Goal: Transaction & Acquisition: Purchase product/service

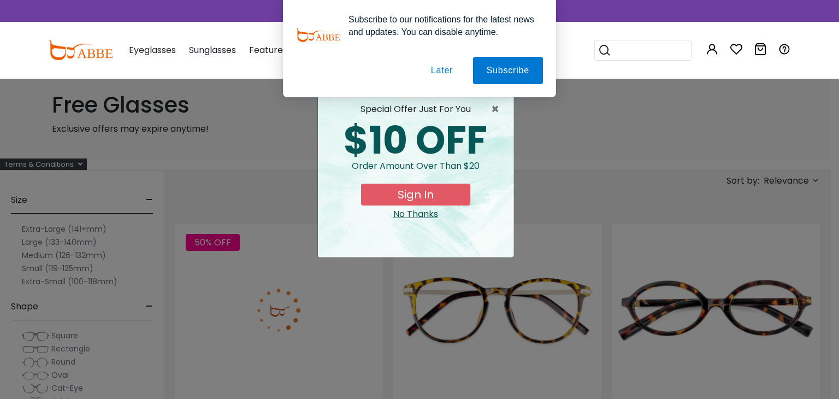
click at [447, 70] on button "Later" at bounding box center [441, 70] width 49 height 27
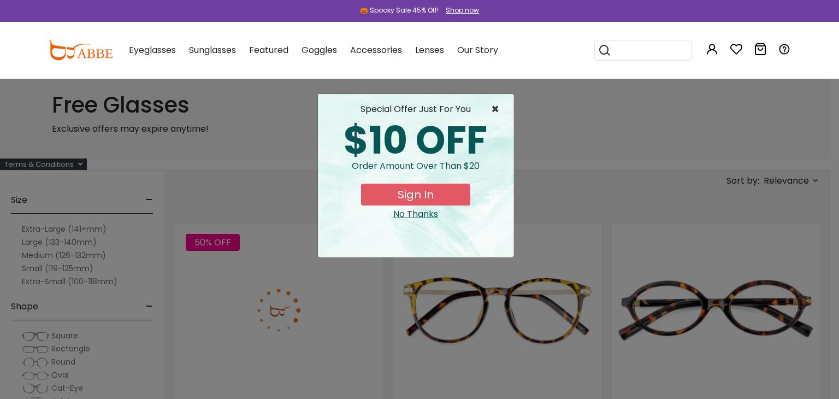
click at [498, 105] on span "×" at bounding box center [498, 109] width 14 height 13
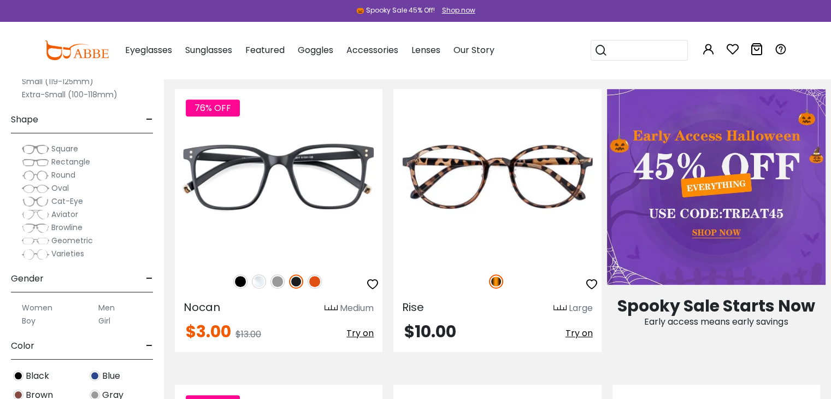
scroll to position [437, 0]
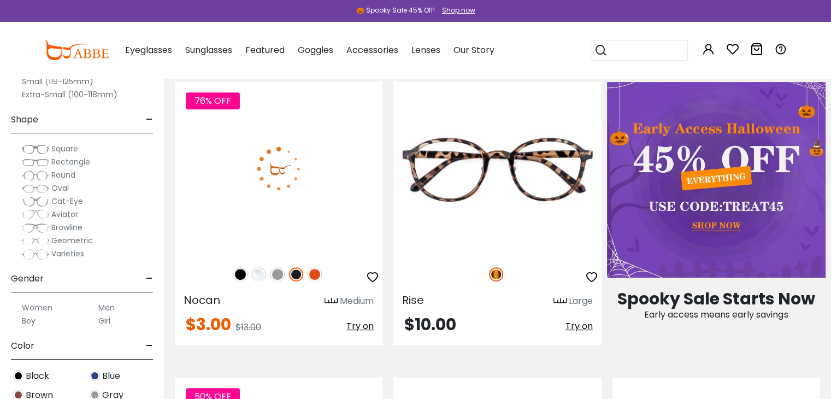
click at [260, 274] on img at bounding box center [259, 274] width 14 height 14
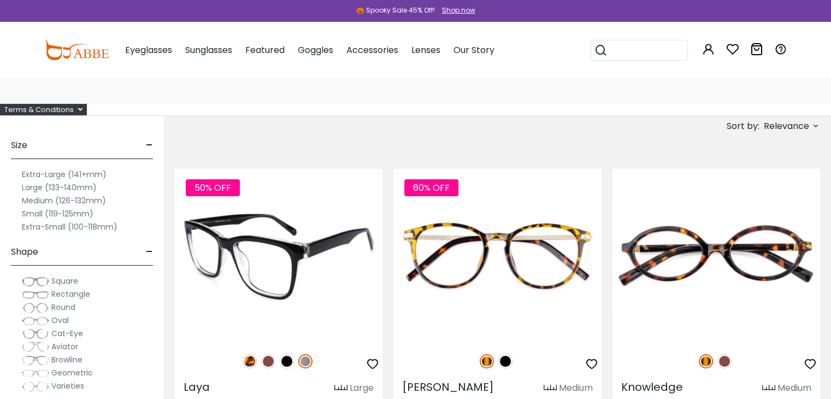
scroll to position [0, 0]
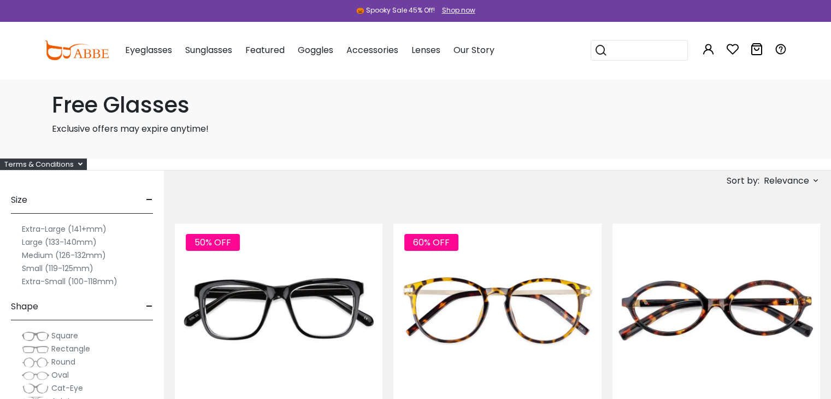
click at [170, 101] on h1 "Free Glasses" at bounding box center [416, 105] width 728 height 26
click at [83, 239] on label "Large (133-140mm)" at bounding box center [59, 242] width 75 height 13
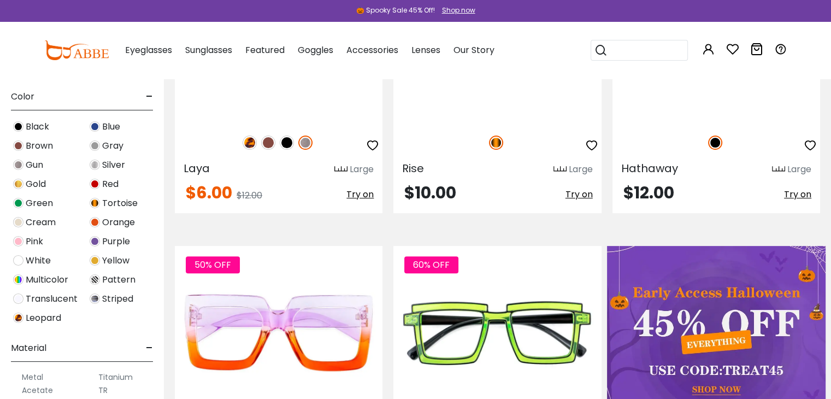
scroll to position [273, 0]
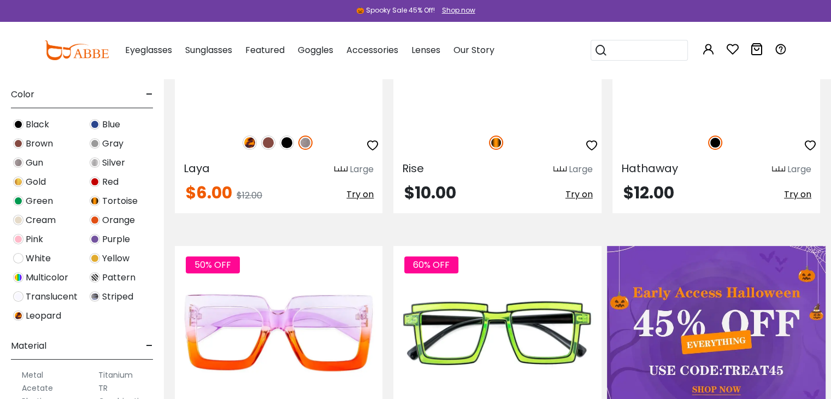
click at [16, 293] on img at bounding box center [18, 296] width 10 height 10
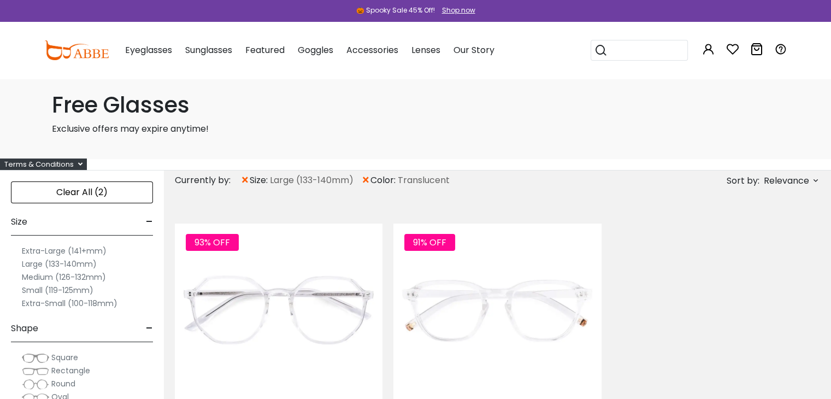
click at [67, 248] on label "Extra-Large (141+mm)" at bounding box center [64, 250] width 85 height 13
click at [28, 248] on label "Extra-Large (141+mm)" at bounding box center [64, 250] width 85 height 13
click at [76, 264] on label "Large (133-140mm)" at bounding box center [59, 263] width 75 height 13
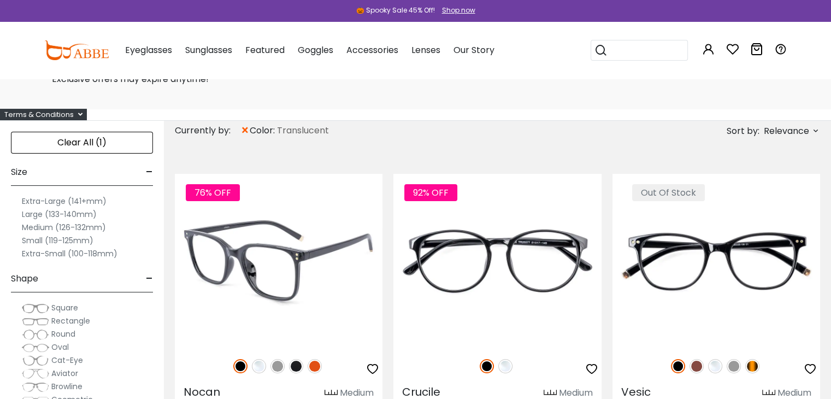
scroll to position [109, 0]
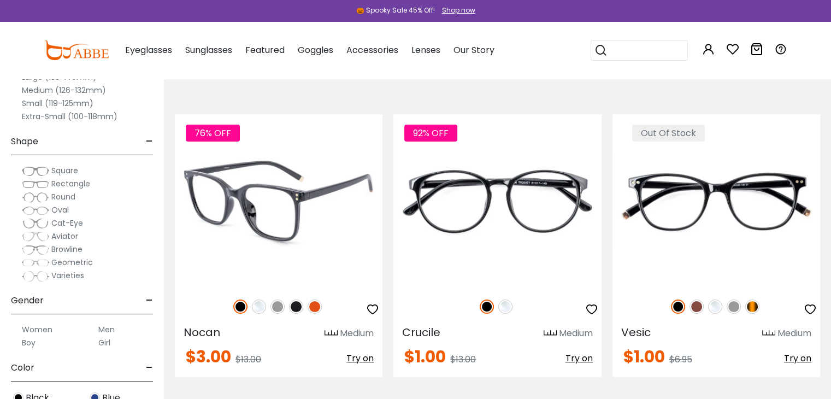
click at [259, 307] on img at bounding box center [259, 306] width 14 height 14
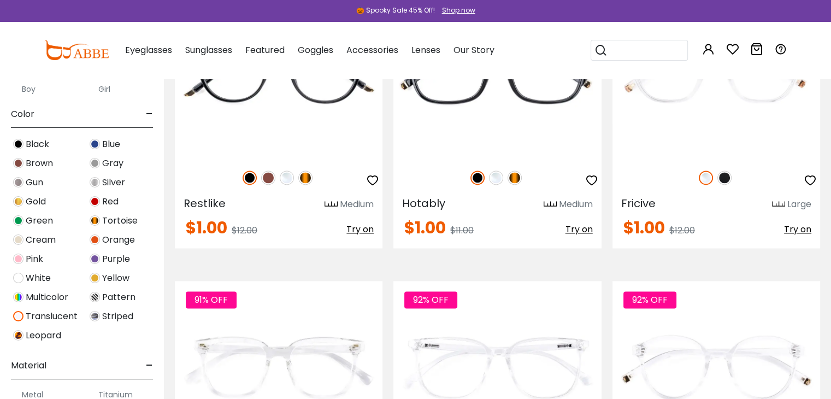
scroll to position [273, 0]
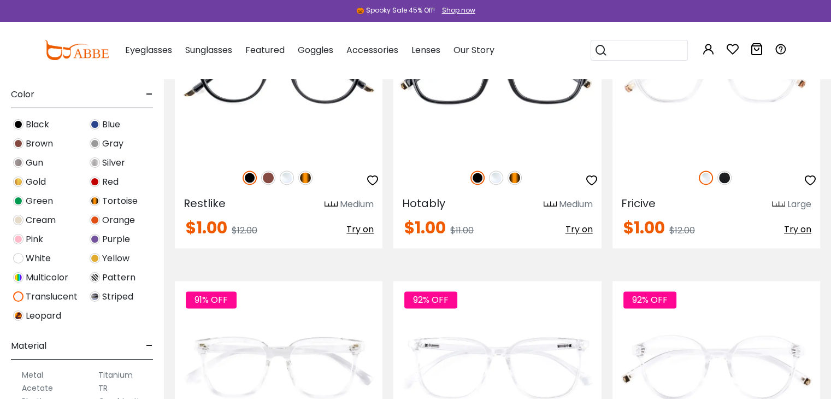
click at [20, 296] on img at bounding box center [18, 296] width 10 height 10
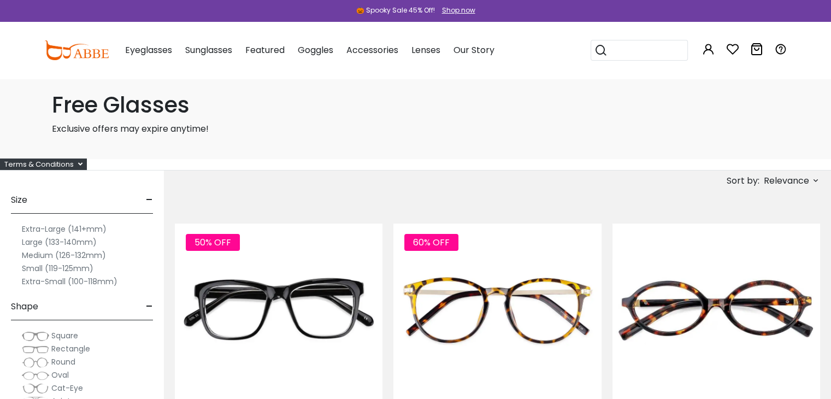
click at [63, 241] on label "Large (133-140mm)" at bounding box center [59, 242] width 75 height 13
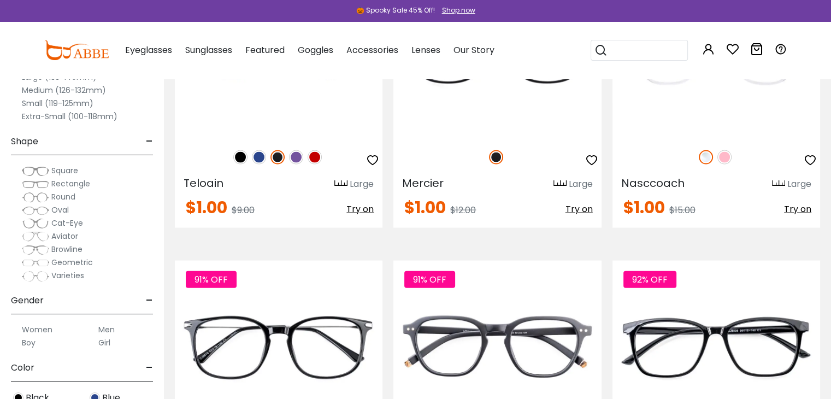
scroll to position [2240, 0]
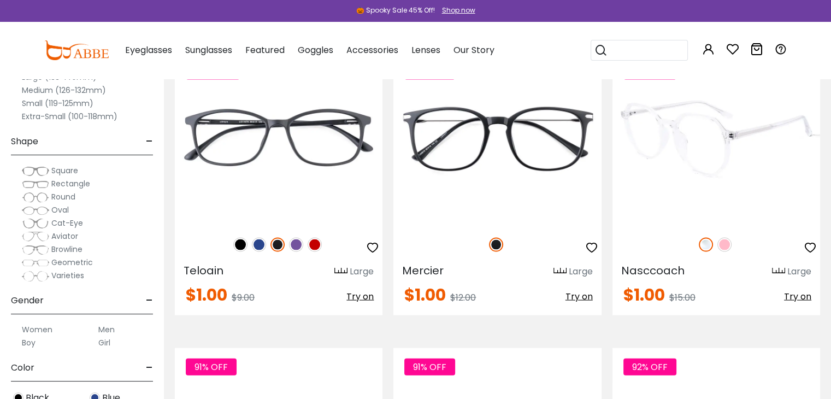
click at [744, 175] on img at bounding box center [717, 138] width 208 height 173
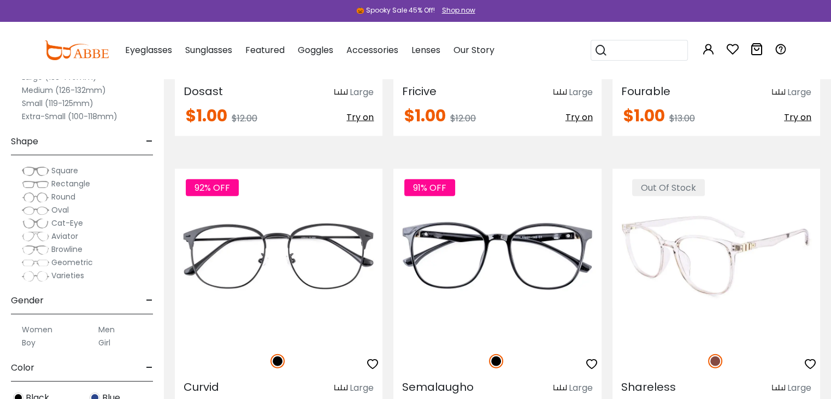
scroll to position [2734, 0]
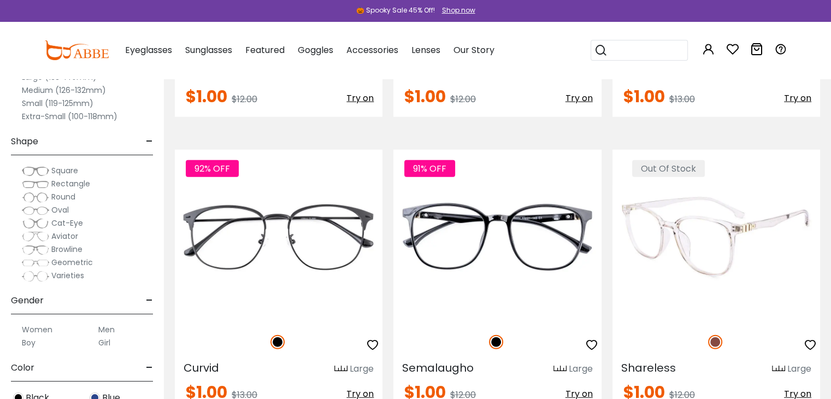
click at [708, 226] on img at bounding box center [717, 236] width 208 height 173
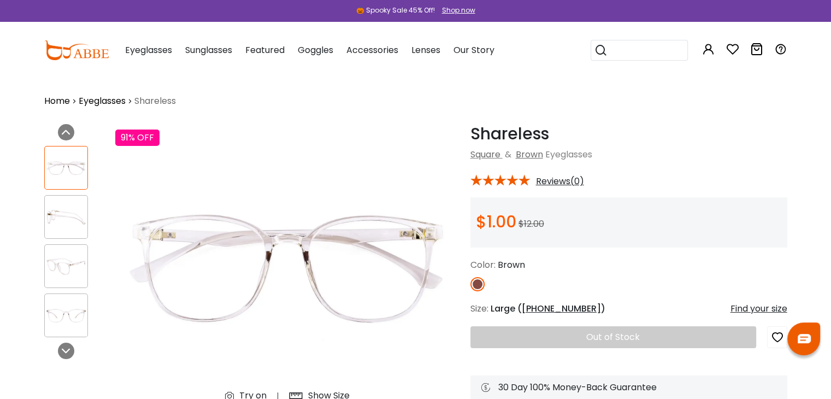
click at [70, 219] on img at bounding box center [66, 217] width 43 height 21
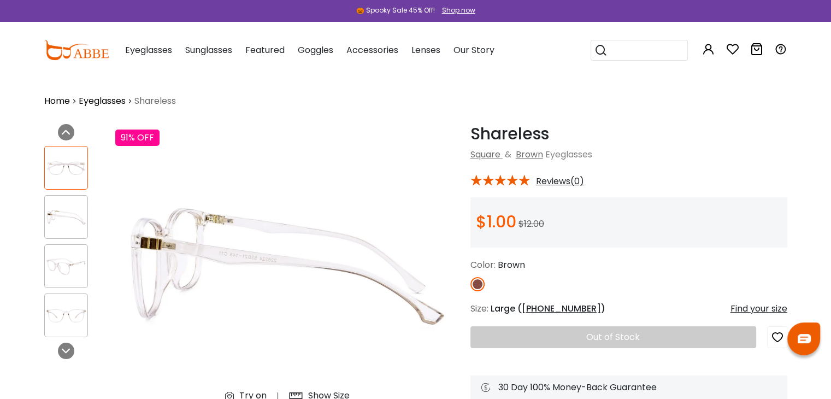
click at [67, 254] on div at bounding box center [66, 266] width 44 height 44
click at [68, 302] on div at bounding box center [66, 315] width 44 height 44
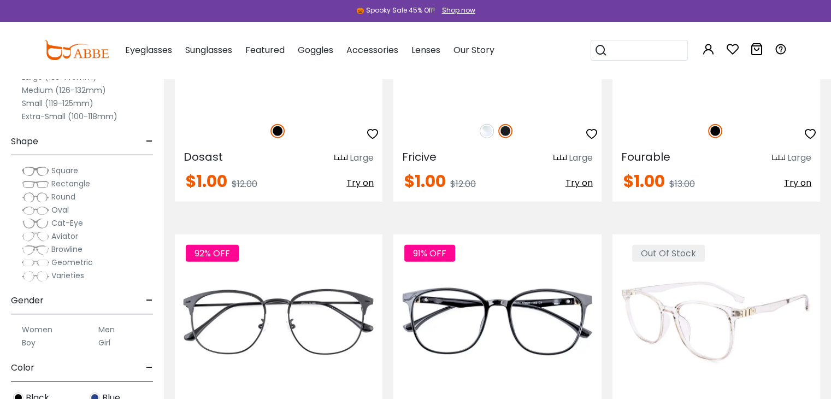
scroll to position [2570, 0]
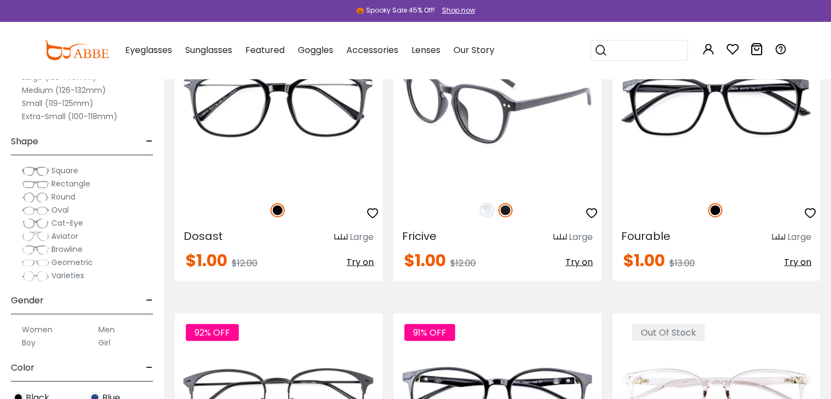
click at [491, 208] on img at bounding box center [487, 210] width 14 height 14
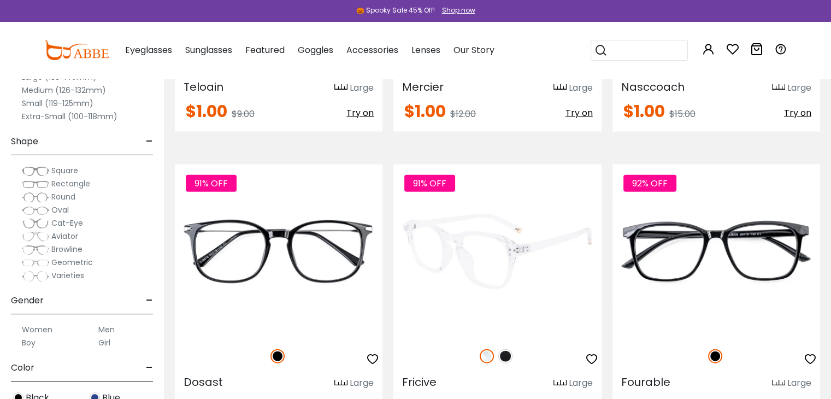
scroll to position [2406, 0]
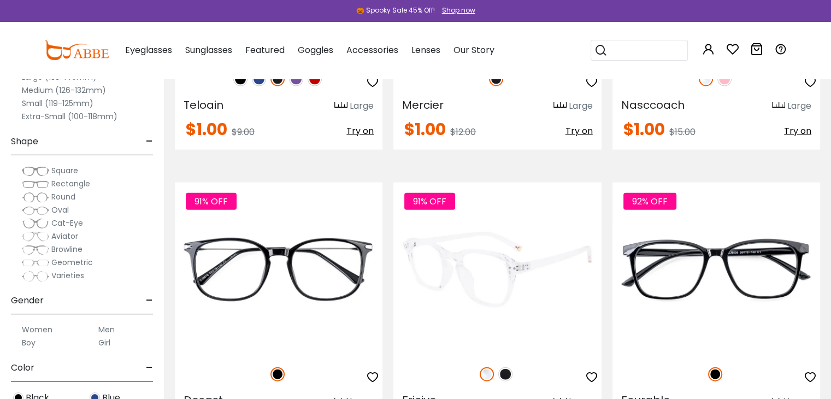
click at [512, 288] on img at bounding box center [497, 268] width 208 height 173
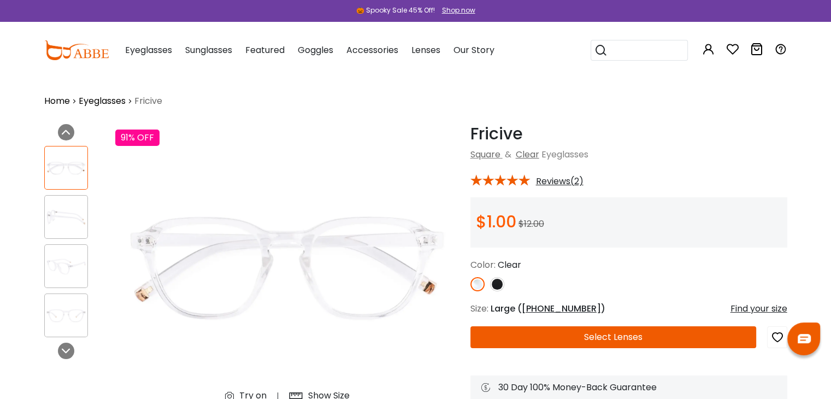
click at [69, 217] on img at bounding box center [66, 217] width 43 height 21
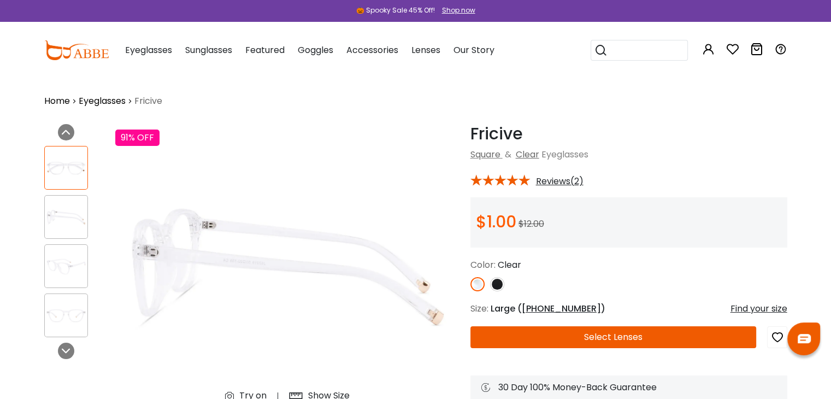
click at [69, 249] on div at bounding box center [66, 266] width 44 height 44
click at [72, 273] on img at bounding box center [66, 266] width 43 height 21
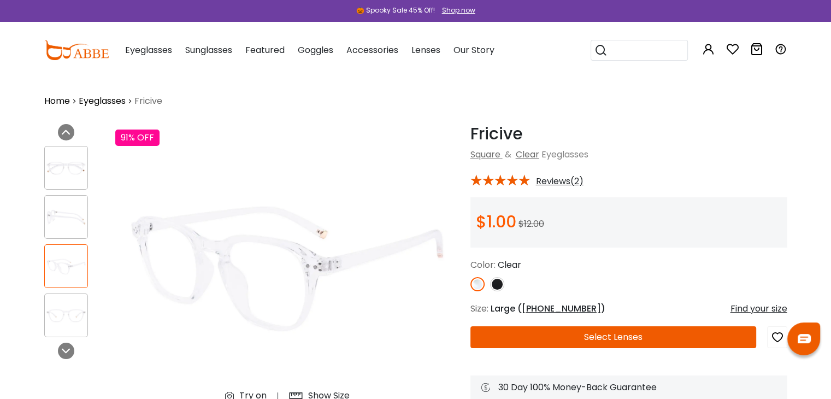
click at [69, 315] on img at bounding box center [66, 315] width 43 height 21
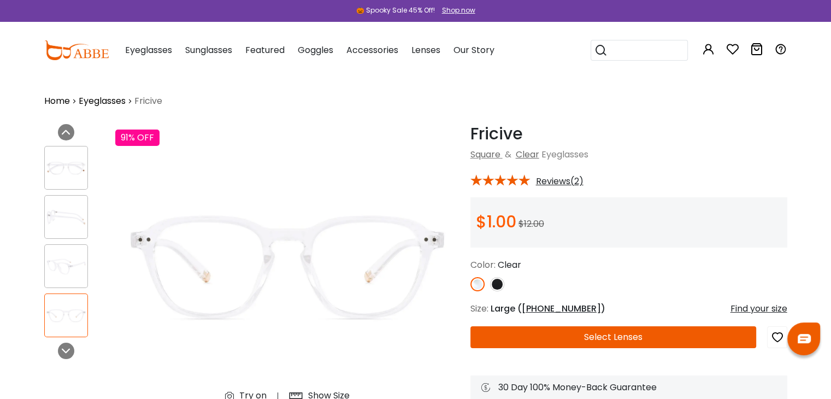
click at [776, 311] on div "Find your size" at bounding box center [759, 308] width 57 height 13
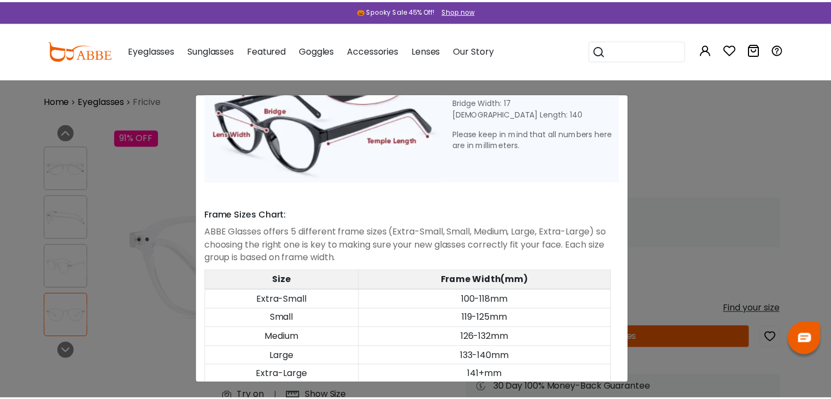
scroll to position [525, 0]
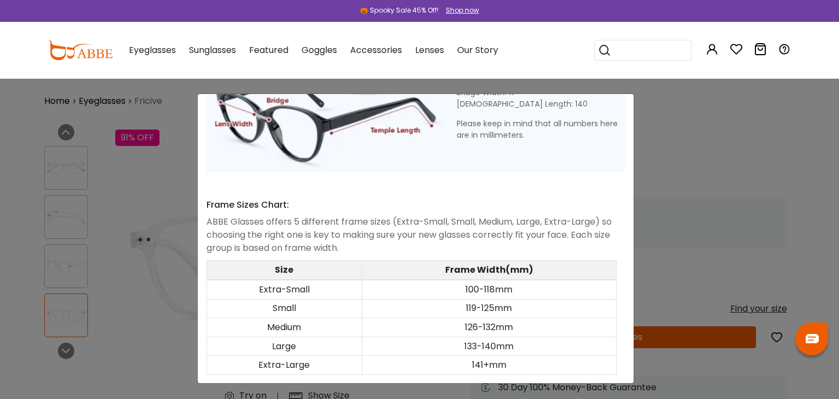
click at [110, 339] on div "Size Guide × A Skill For Finding Suitable Glasses Size: Use a Credit Card Place…" at bounding box center [419, 199] width 839 height 399
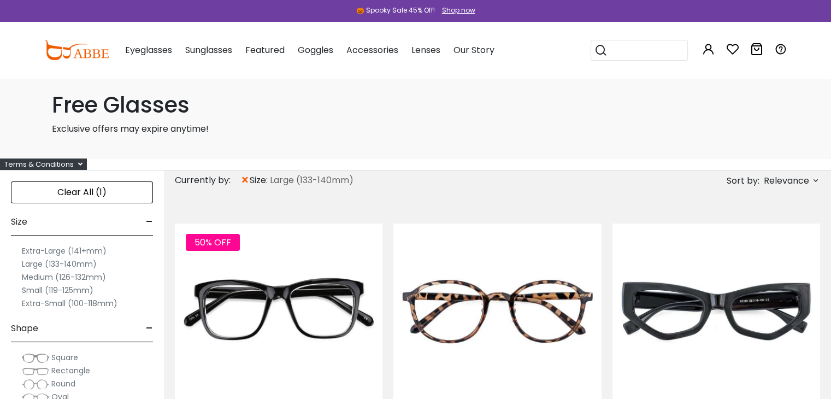
click at [42, 250] on label "Extra-Large (141+mm)" at bounding box center [64, 250] width 85 height 13
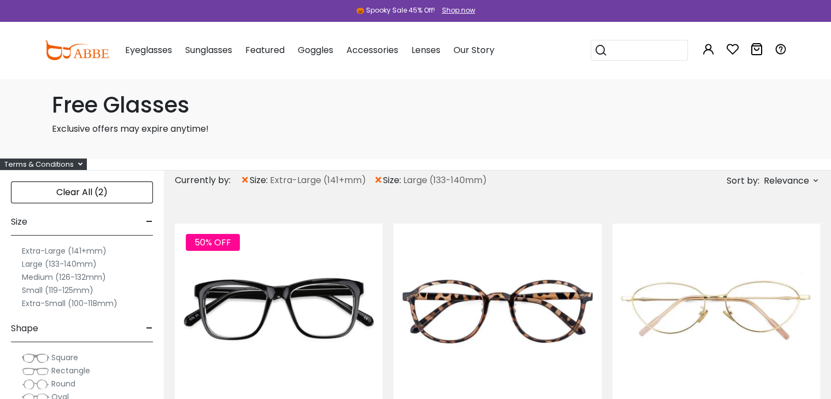
click at [49, 249] on label "Extra-Large (141+mm)" at bounding box center [64, 250] width 85 height 13
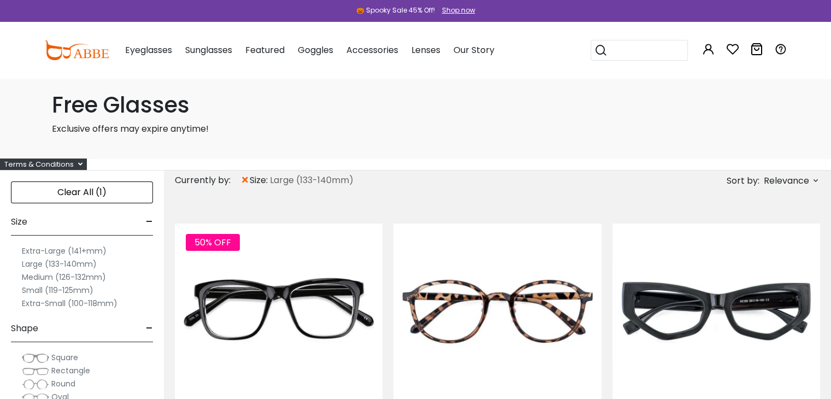
click at [87, 199] on div "Clear All (1)" at bounding box center [82, 192] width 142 height 22
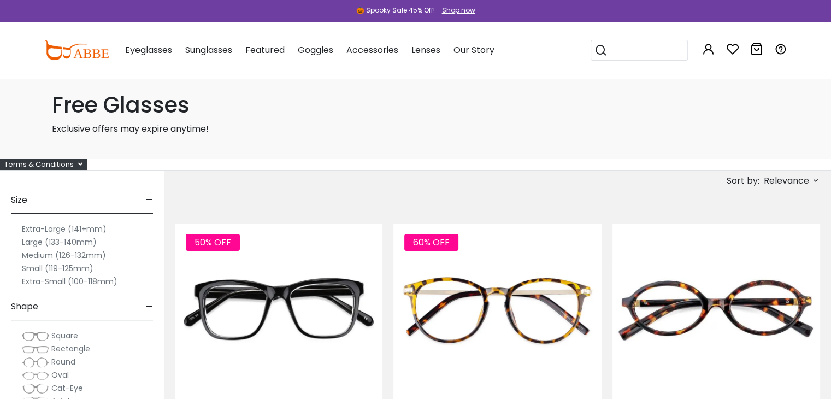
click at [56, 227] on label "Extra-Large (141+mm)" at bounding box center [64, 228] width 85 height 13
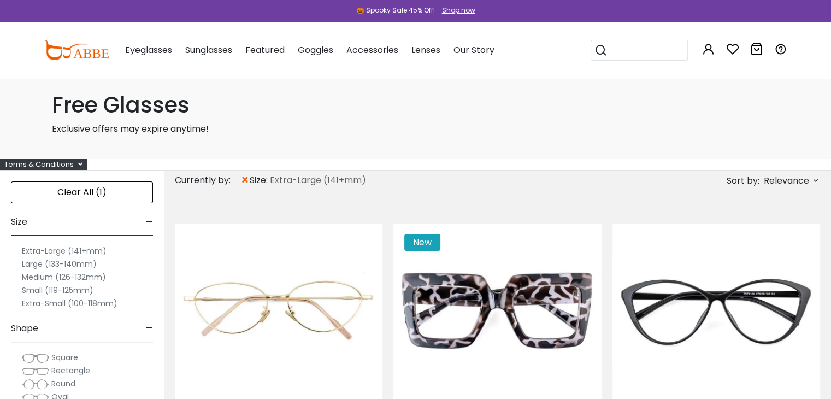
click at [128, 189] on div "Clear All (1)" at bounding box center [82, 192] width 142 height 22
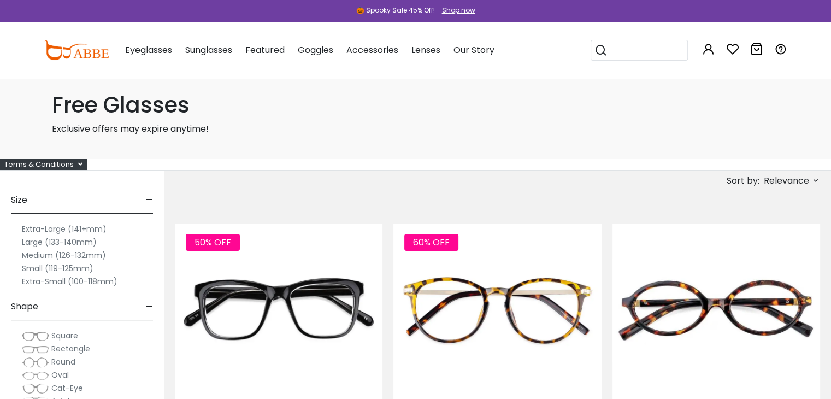
click at [79, 242] on label "Large (133-140mm)" at bounding box center [59, 242] width 75 height 13
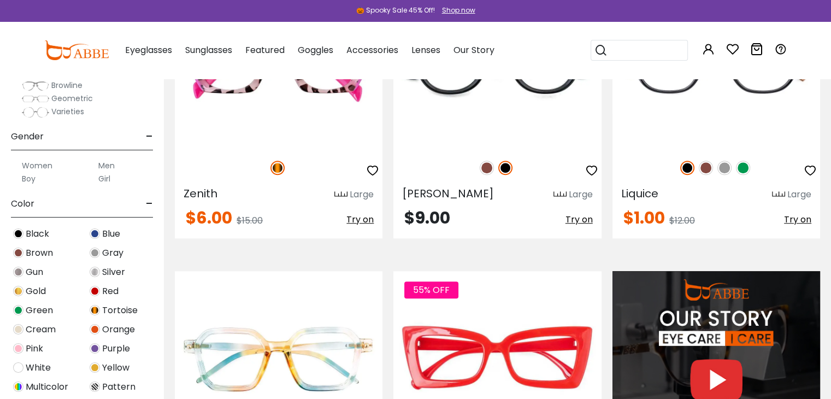
scroll to position [874, 0]
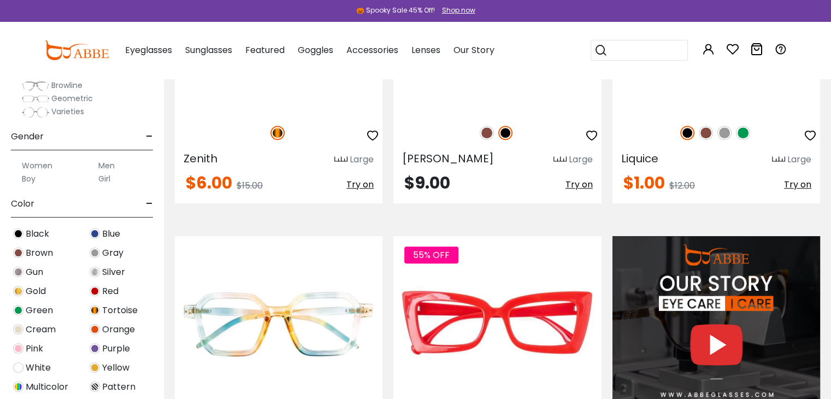
click at [725, 133] on img at bounding box center [724, 133] width 14 height 14
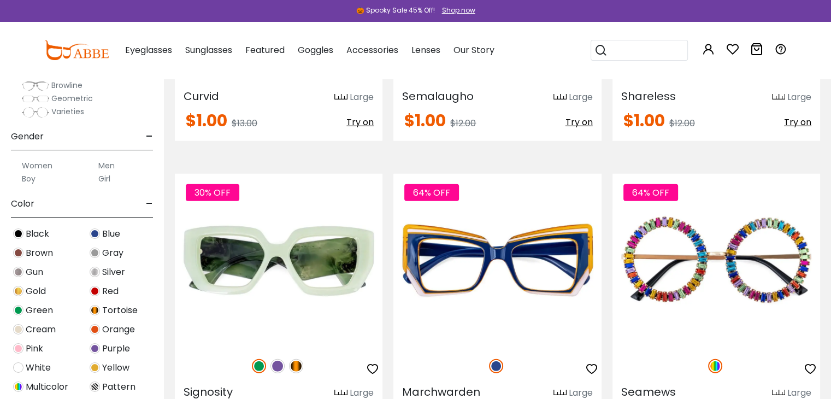
scroll to position [2841, 0]
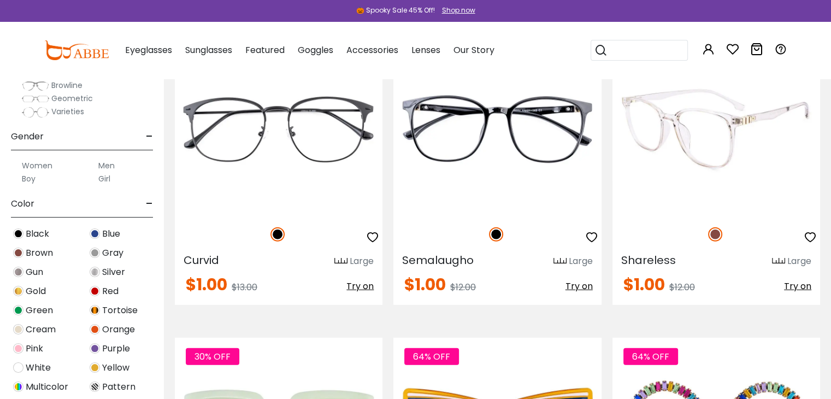
click at [805, 285] on span "Try on" at bounding box center [797, 286] width 27 height 13
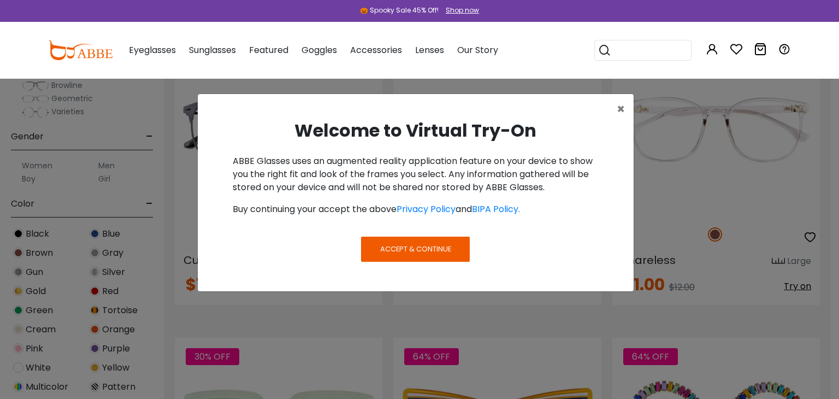
click at [429, 240] on button "Accept & Continue" at bounding box center [415, 249] width 108 height 25
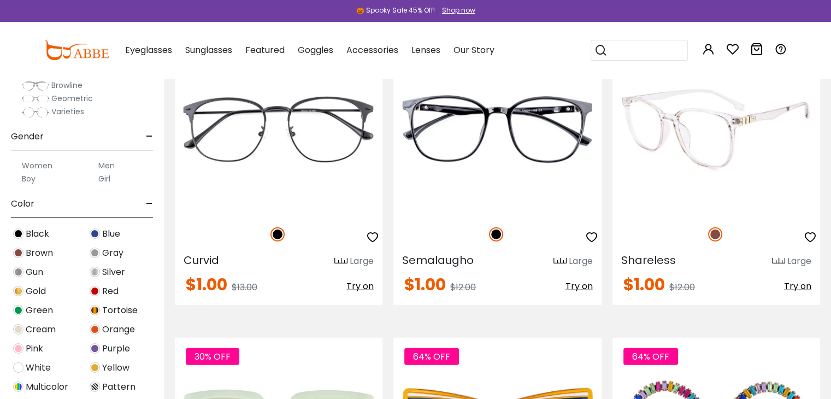
click at [805, 287] on span "Try on" at bounding box center [797, 286] width 27 height 13
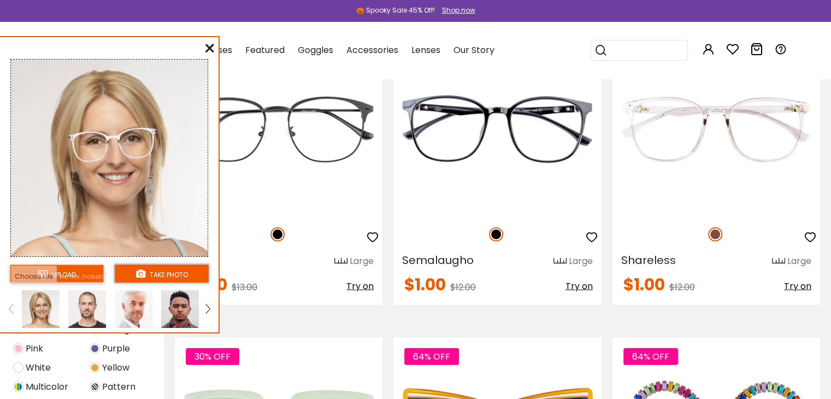
click at [151, 274] on button "take photo" at bounding box center [162, 273] width 94 height 18
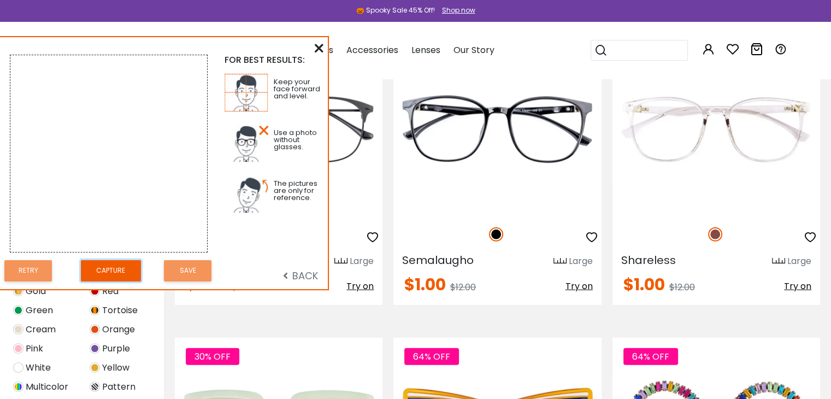
click at [117, 272] on button "Capture" at bounding box center [111, 270] width 60 height 21
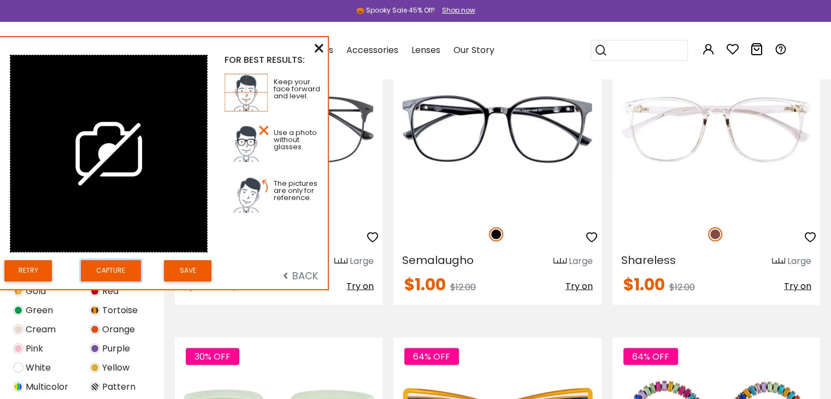
click at [116, 271] on button "Capture" at bounding box center [111, 270] width 60 height 21
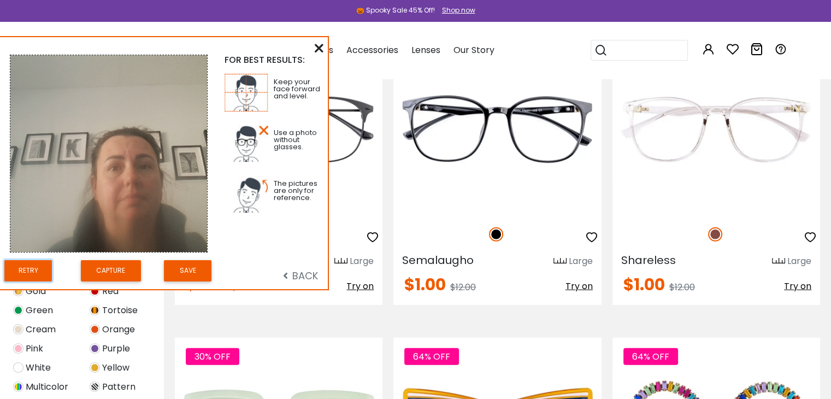
click at [30, 272] on button "Retry" at bounding box center [28, 270] width 48 height 21
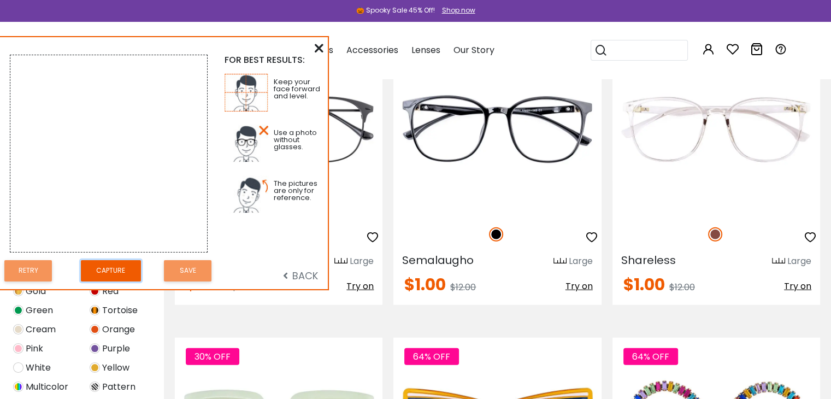
click at [107, 273] on button "Capture" at bounding box center [111, 270] width 60 height 21
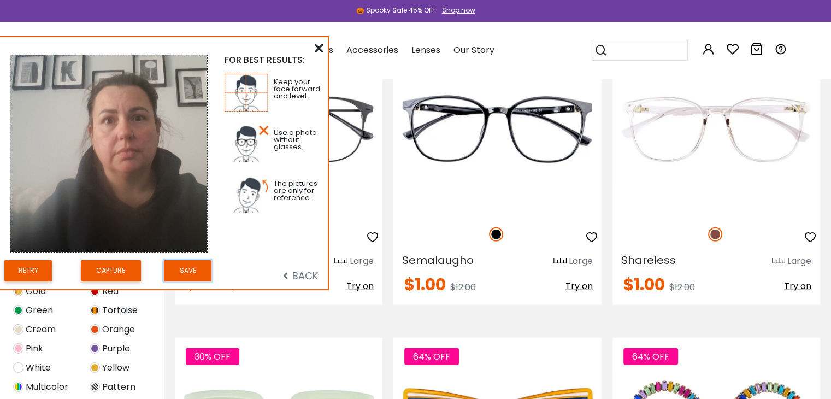
click at [172, 274] on button "Save" at bounding box center [188, 270] width 48 height 21
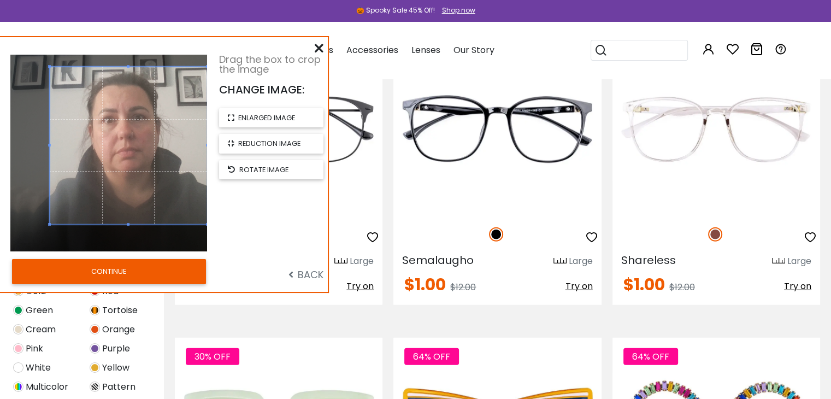
drag, startPoint x: 126, startPoint y: 164, endPoint x: 162, endPoint y: 167, distance: 35.6
click at [152, 158] on span at bounding box center [128, 145] width 157 height 157
click at [151, 272] on button "CONTINUE" at bounding box center [109, 271] width 194 height 25
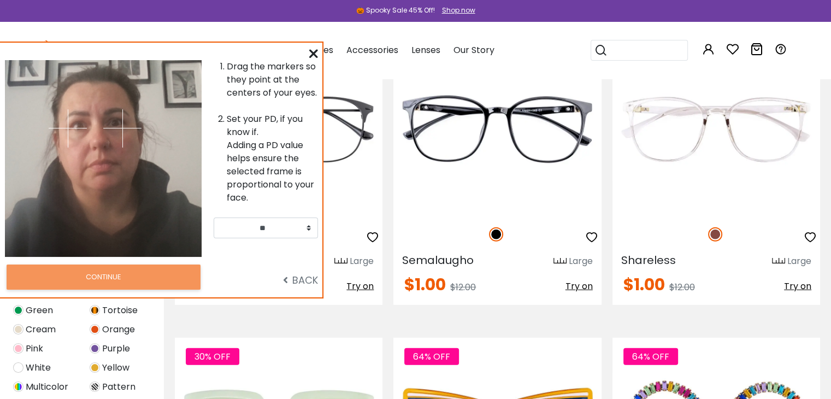
drag, startPoint x: 105, startPoint y: 172, endPoint x: 101, endPoint y: 177, distance: 7.0
click at [101, 177] on div at bounding box center [54, 158] width 98 height 197
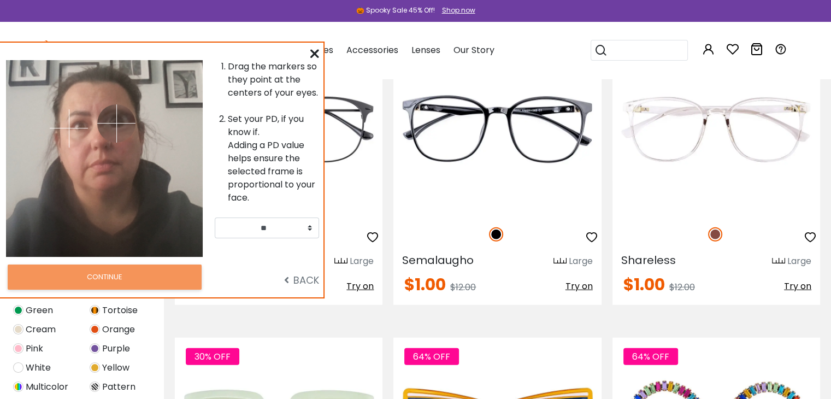
drag, startPoint x: 105, startPoint y: 146, endPoint x: 116, endPoint y: 123, distance: 25.4
click at [116, 123] on img at bounding box center [116, 123] width 38 height 38
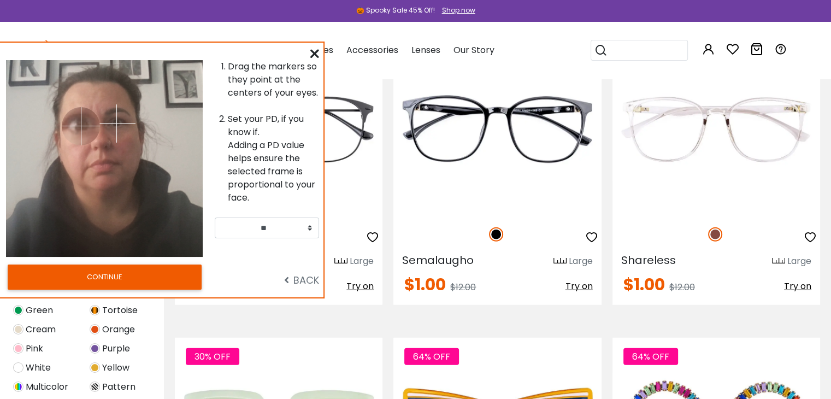
drag, startPoint x: 68, startPoint y: 127, endPoint x: 81, endPoint y: 126, distance: 13.2
click at [81, 126] on img at bounding box center [81, 126] width 38 height 38
click at [128, 278] on button "CONTINUE" at bounding box center [105, 276] width 194 height 25
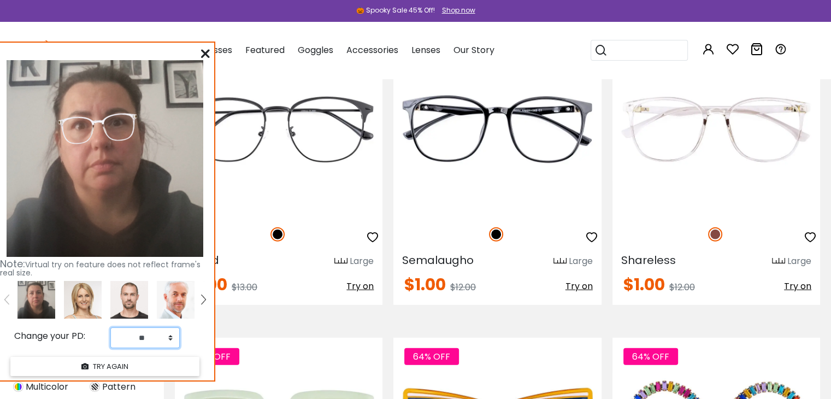
click at [170, 339] on select "** ** ** ** ** ** ** ** ** ** ** ** ** ** ** ** ** ** ** ** ** ** ** ** ** ** *…" at bounding box center [144, 337] width 69 height 21
select select "**"
click at [110, 327] on select "** ** ** ** ** ** ** ** ** ** ** ** ** ** ** ** ** ** ** ** ** ** ** ** ** ** *…" at bounding box center [144, 337] width 69 height 21
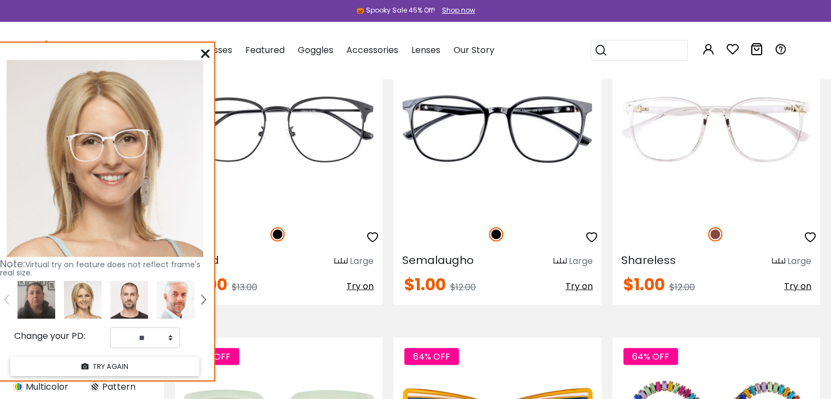
click at [204, 49] on icon at bounding box center [205, 53] width 9 height 9
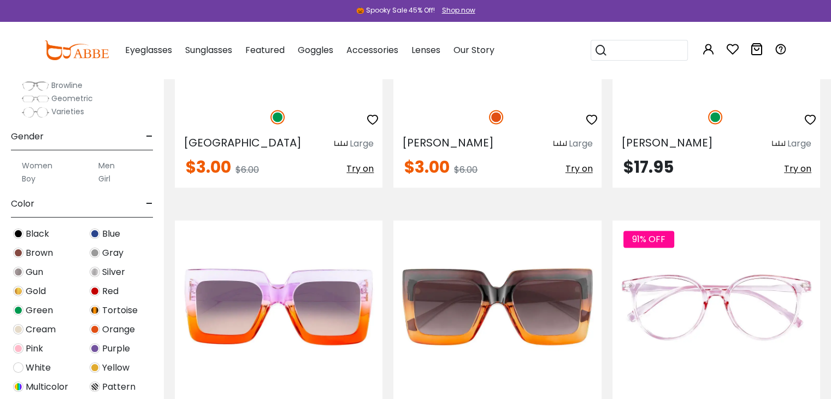
scroll to position [1912, 0]
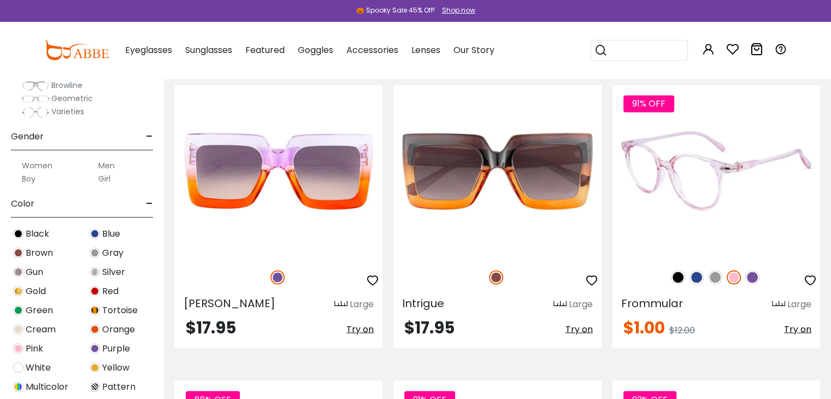
click at [710, 206] on img at bounding box center [717, 171] width 208 height 173
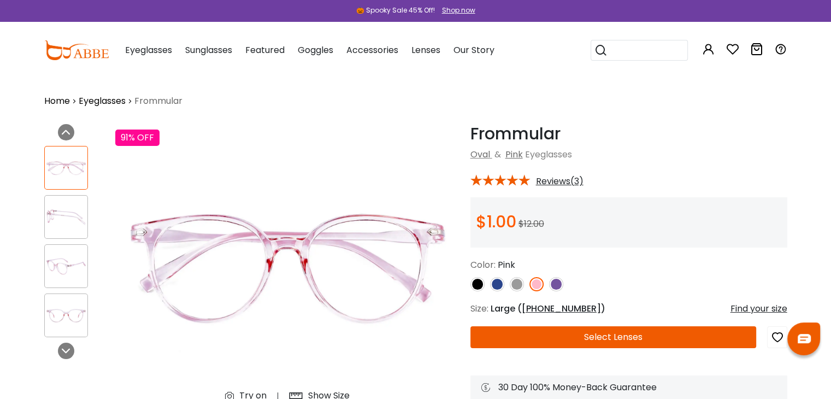
click at [69, 220] on img at bounding box center [66, 217] width 43 height 21
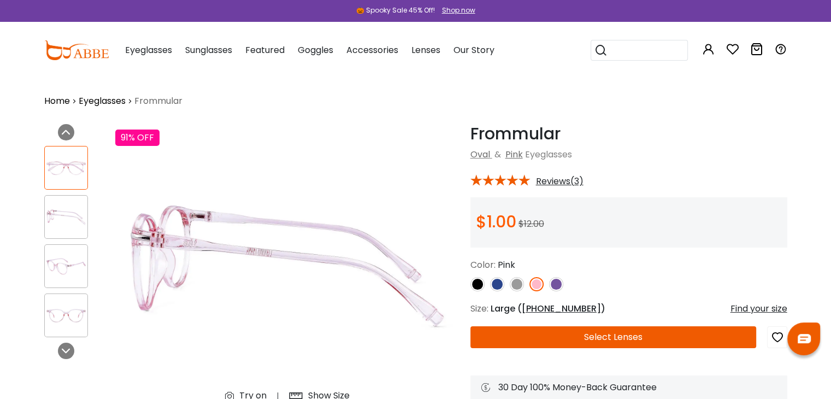
click at [64, 262] on img at bounding box center [66, 266] width 43 height 21
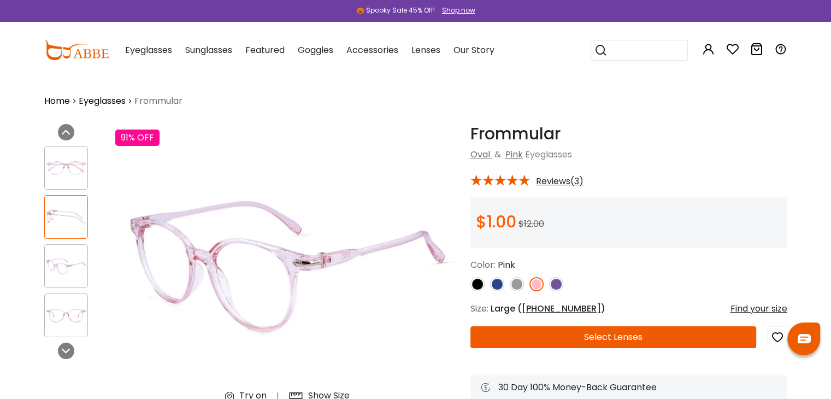
click at [64, 302] on div at bounding box center [66, 315] width 44 height 44
click at [577, 334] on button "Select Lenses" at bounding box center [613, 337] width 286 height 22
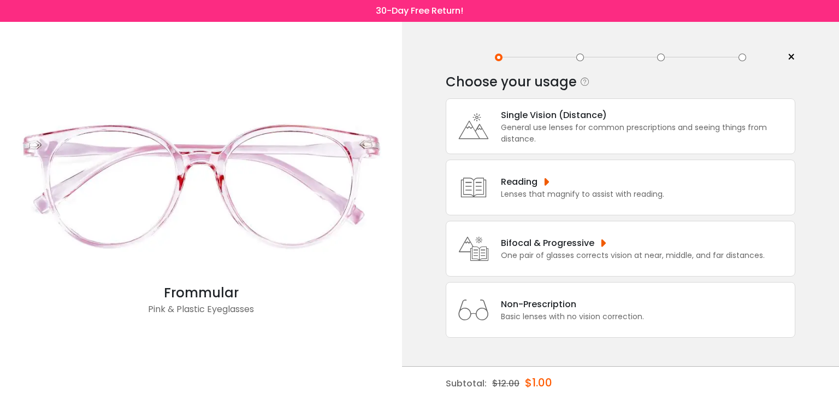
click at [593, 125] on div "General use lenses for common prescriptions and seeing things from distance." at bounding box center [645, 133] width 289 height 23
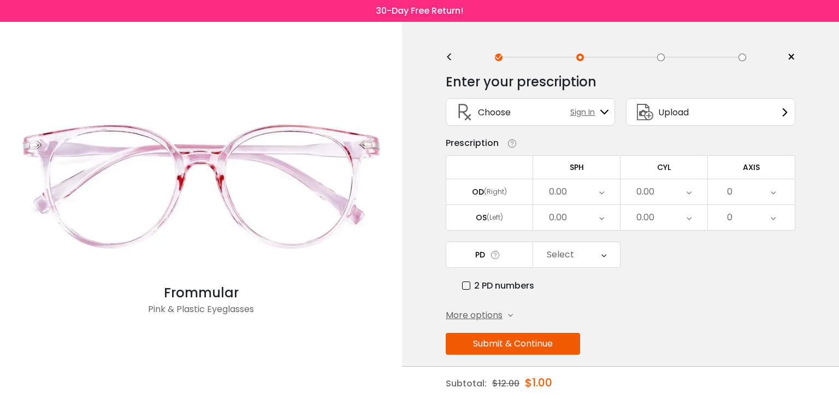
click at [586, 191] on div "0.00" at bounding box center [576, 191] width 87 height 25
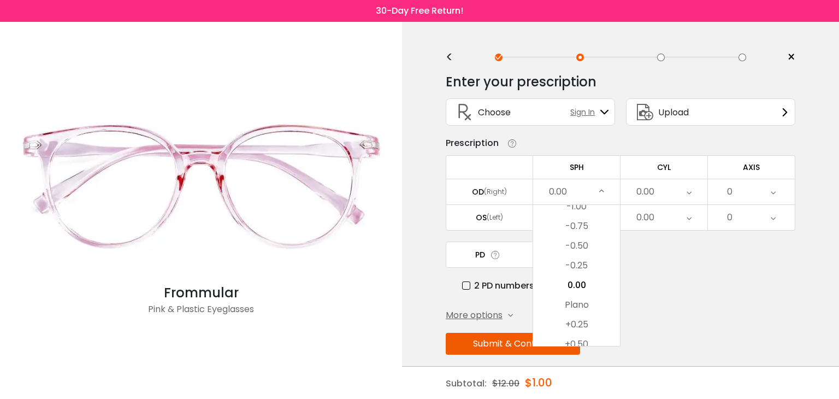
scroll to position [1612, 0]
click at [579, 223] on li "+0.25" at bounding box center [576, 216] width 87 height 20
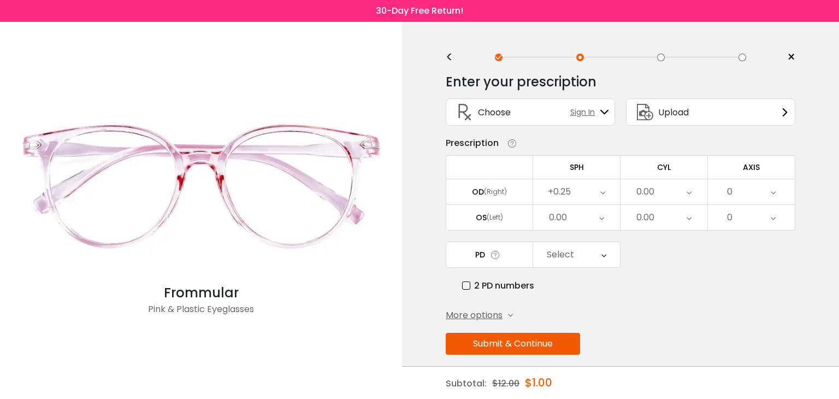
click at [643, 195] on div "0.00" at bounding box center [646, 192] width 18 height 22
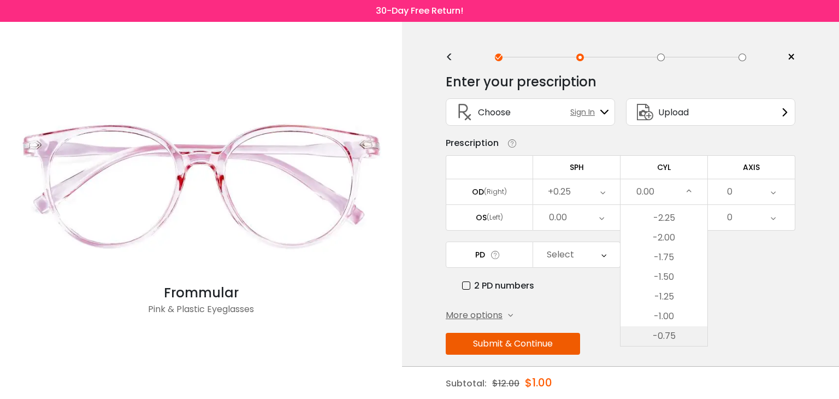
scroll to position [346, 0]
click at [671, 302] on li "-0.50" at bounding box center [664, 301] width 87 height 20
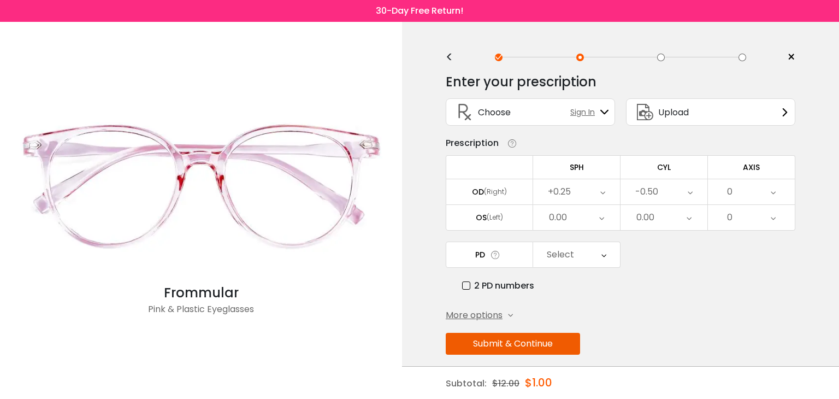
click at [774, 190] on icon at bounding box center [773, 191] width 5 height 25
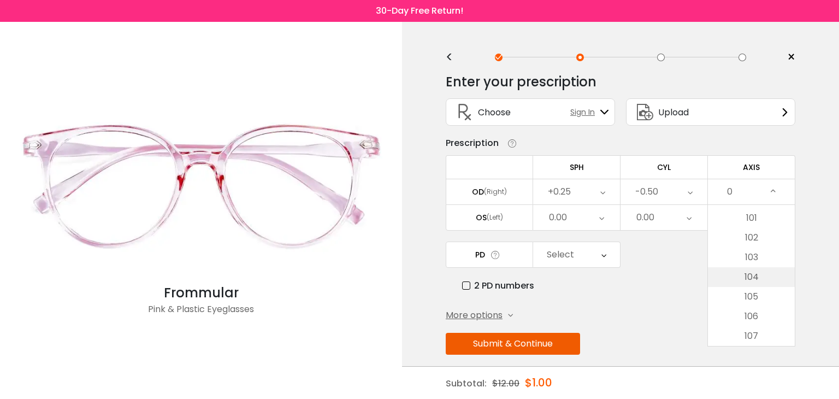
scroll to position [1967, 0]
click at [755, 238] on li "101" at bounding box center [751, 235] width 87 height 20
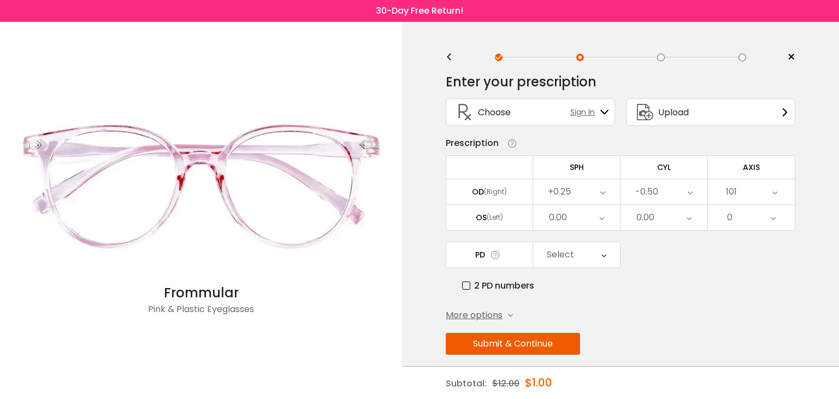
click at [567, 219] on div "0.00" at bounding box center [558, 218] width 18 height 22
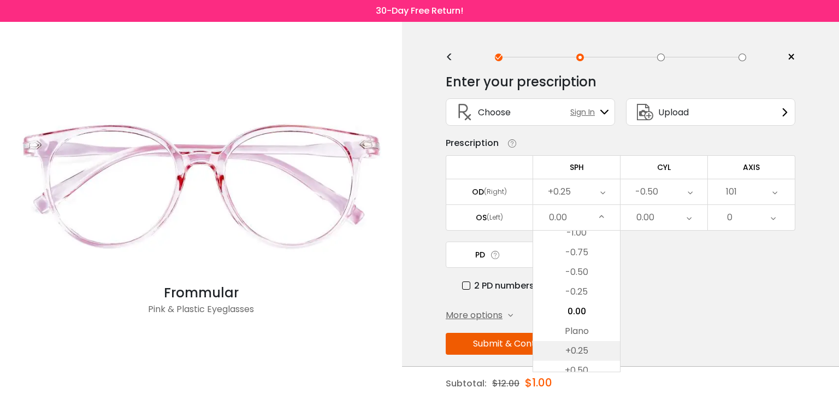
click at [584, 344] on li "+0.25" at bounding box center [576, 351] width 87 height 20
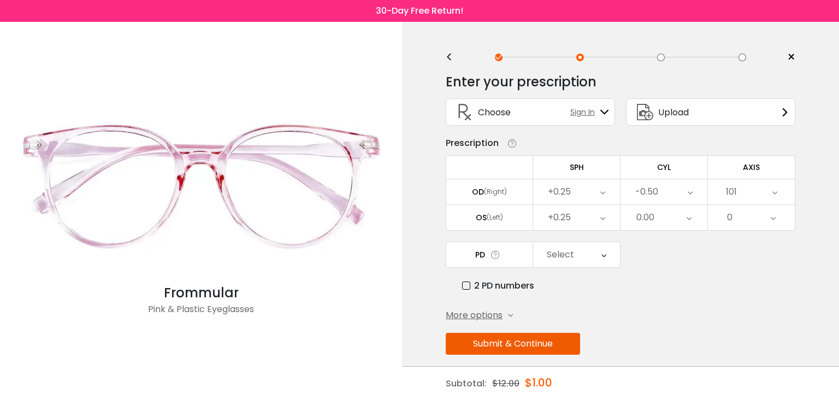
click at [659, 217] on div "0.00" at bounding box center [664, 217] width 87 height 25
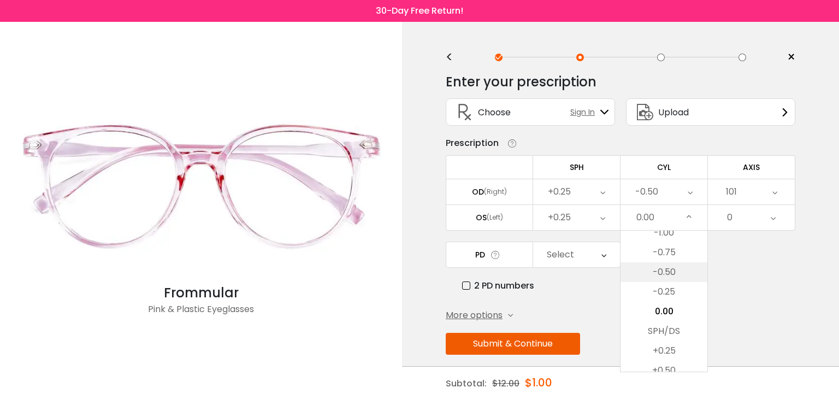
click at [664, 276] on li "-0.50" at bounding box center [664, 272] width 87 height 20
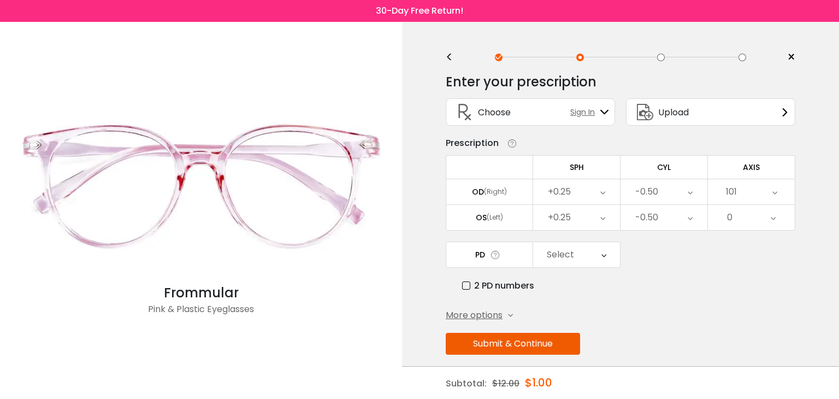
click at [738, 215] on div "0" at bounding box center [751, 217] width 87 height 25
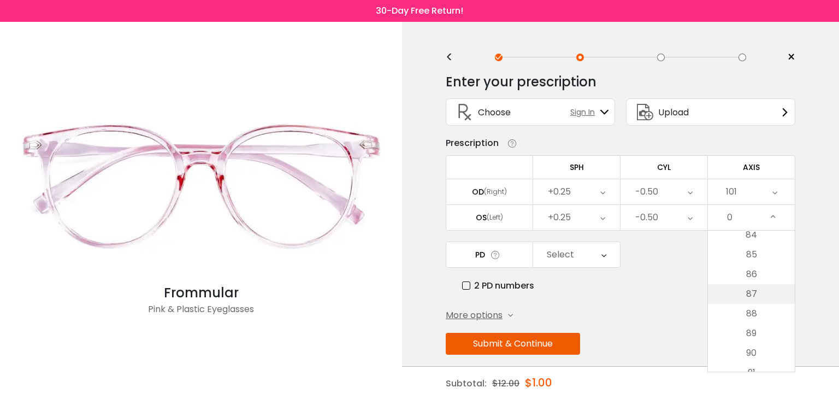
scroll to position [1639, 0]
click at [751, 277] on li "85" at bounding box center [751, 273] width 87 height 20
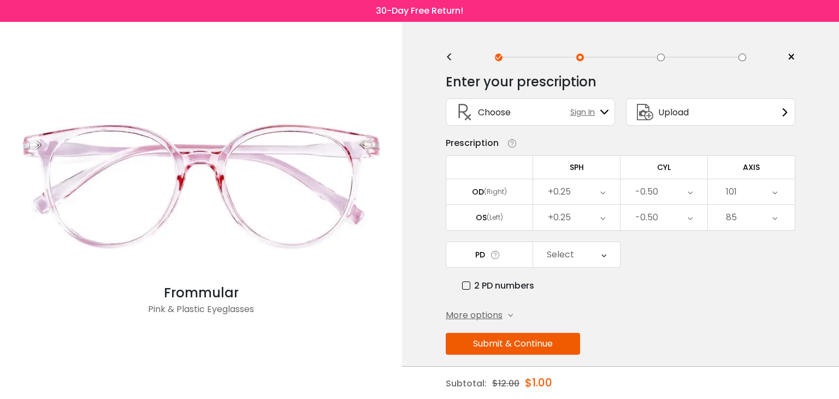
click at [510, 314] on icon at bounding box center [510, 315] width 5 height 5
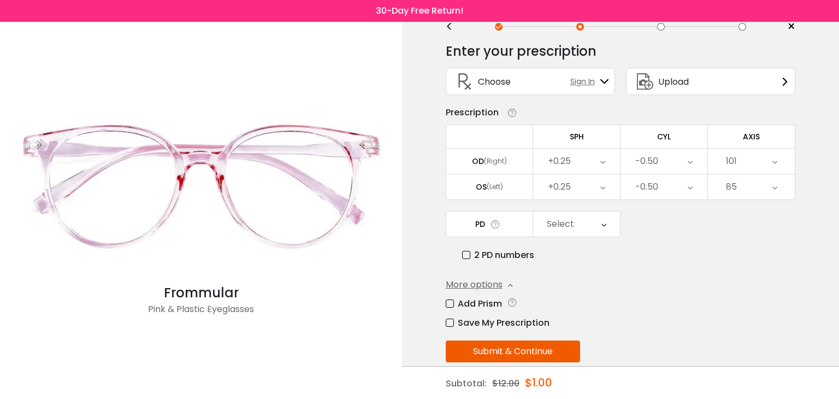
scroll to position [47, 0]
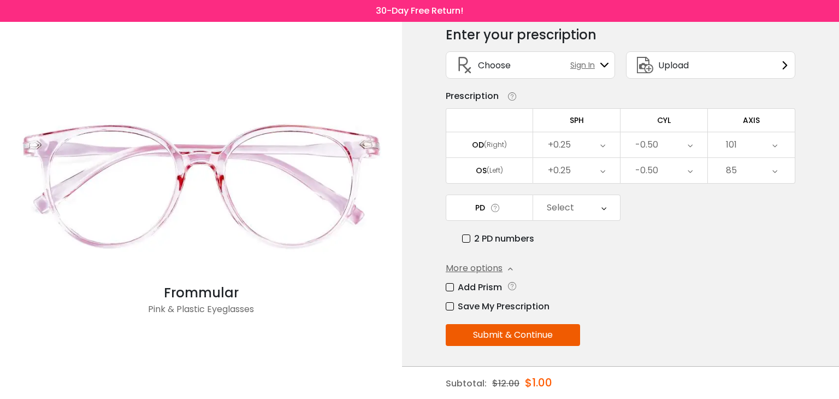
click at [604, 206] on icon at bounding box center [604, 207] width 5 height 25
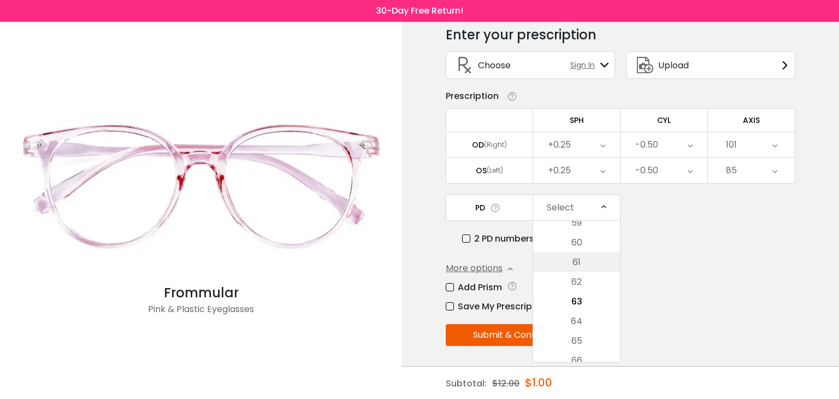
click at [581, 260] on li "61" at bounding box center [576, 262] width 87 height 20
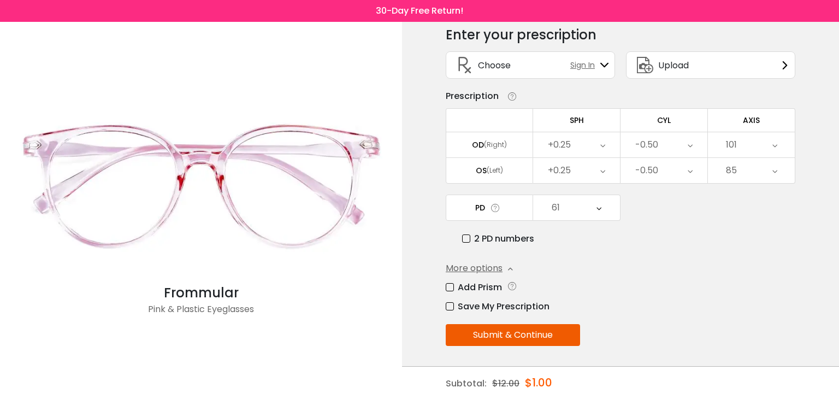
click at [509, 333] on button "Submit & Continue" at bounding box center [513, 335] width 134 height 22
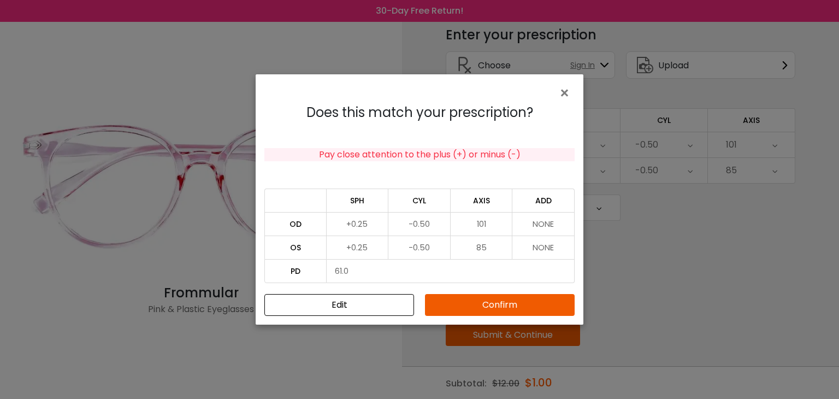
click at [482, 301] on button "Confirm" at bounding box center [500, 305] width 150 height 22
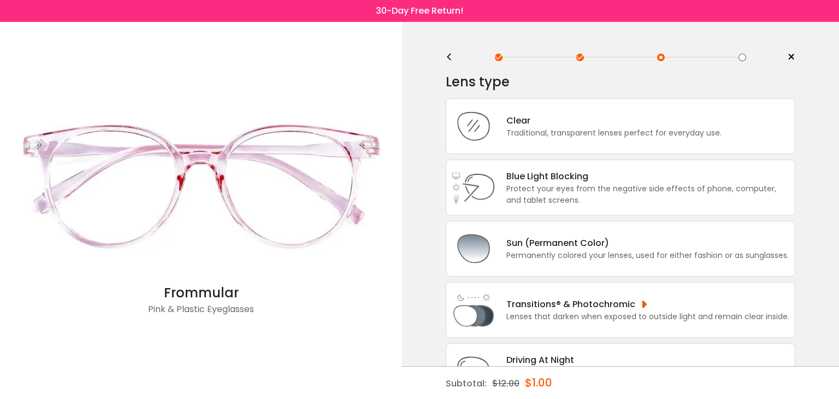
scroll to position [0, 0]
click at [678, 129] on div "Traditional, transparent lenses perfect for everyday use." at bounding box center [614, 132] width 215 height 11
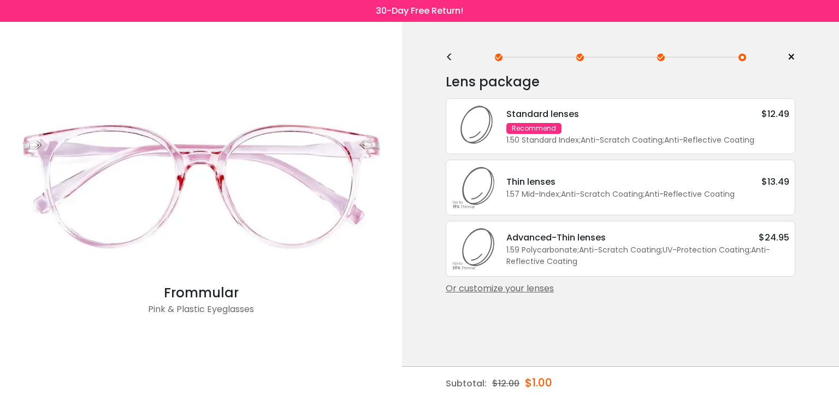
click at [668, 190] on div "1.57 Mid-Index ; Anti-Scratch Coating ; Anti-Reflective Coating ;" at bounding box center [648, 194] width 283 height 11
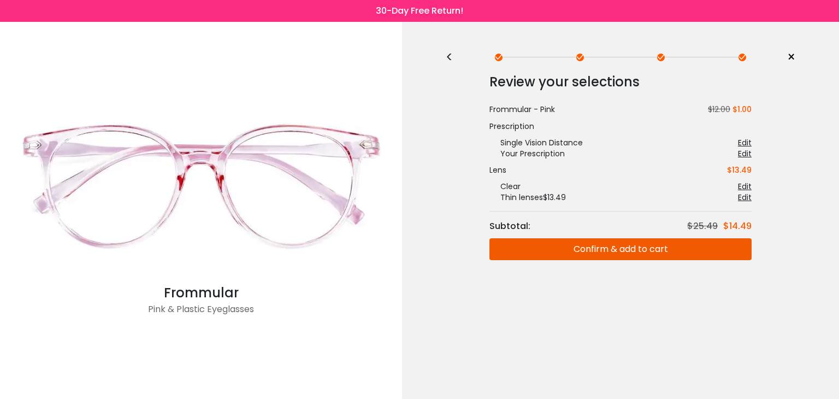
click at [612, 252] on button "Confirm & add to cart" at bounding box center [621, 249] width 262 height 22
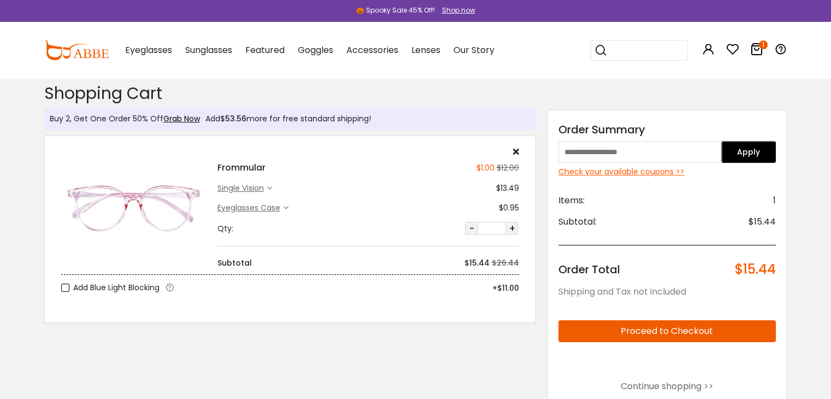
click at [653, 173] on div "Check your available coupons >>" at bounding box center [666, 171] width 217 height 11
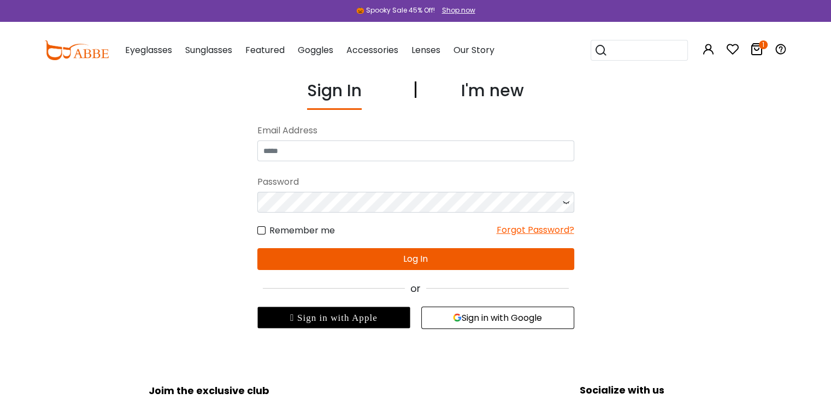
click at [481, 93] on div "I'm new" at bounding box center [492, 94] width 63 height 32
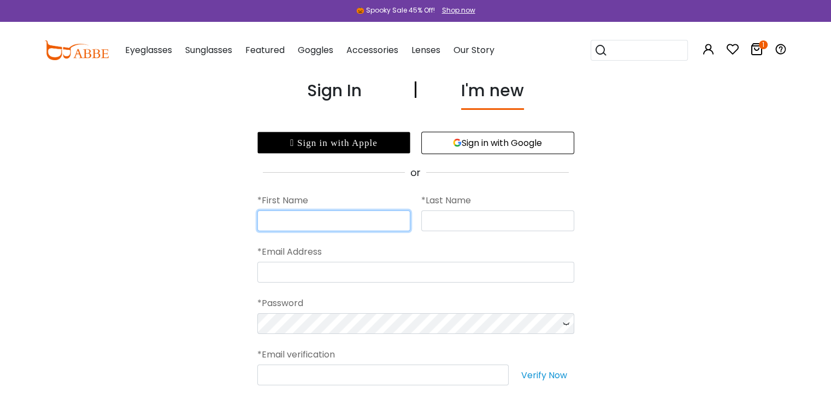
click at [371, 218] on input "text" at bounding box center [333, 220] width 153 height 21
type input "******"
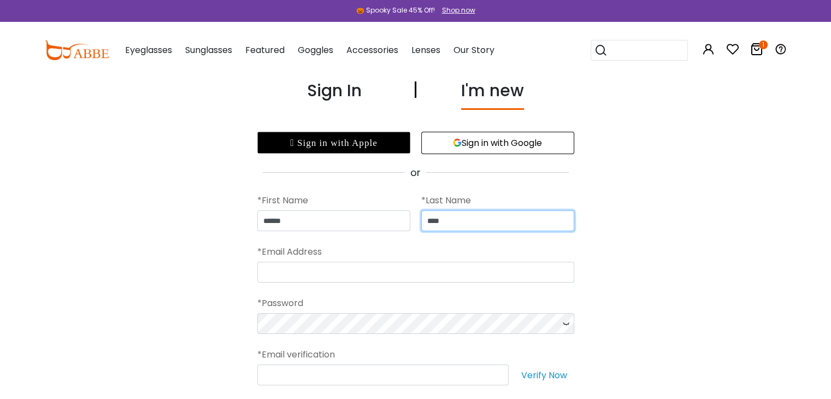
type input "****"
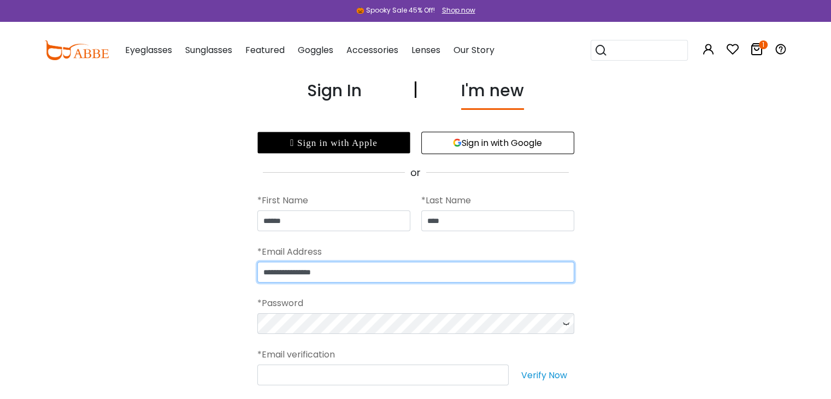
type input "**********"
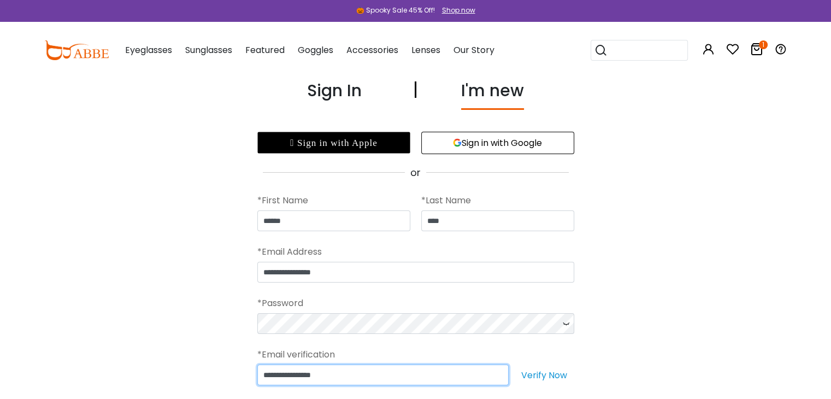
scroll to position [164, 0]
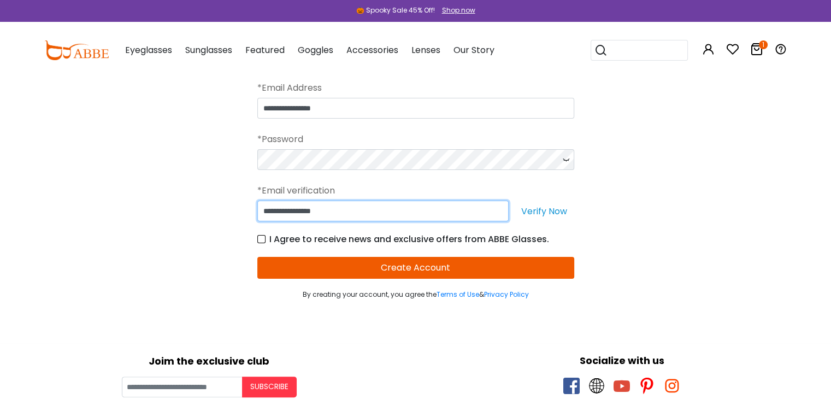
type input "**********"
click at [409, 271] on button "Create Account" at bounding box center [415, 268] width 317 height 22
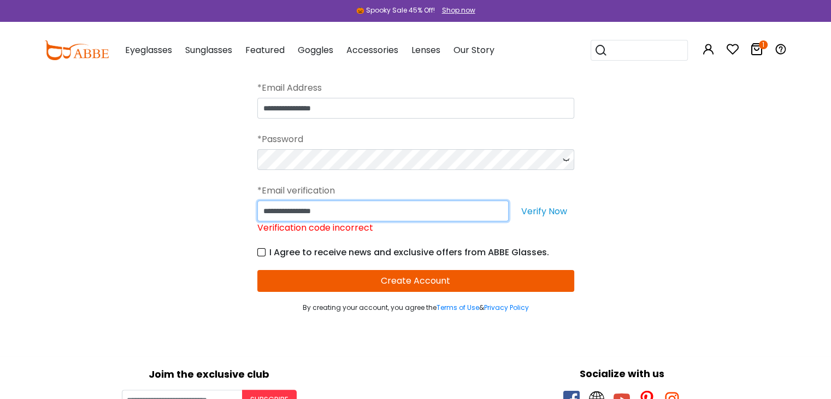
click at [459, 217] on input "**********" at bounding box center [382, 211] width 251 height 21
click at [459, 216] on input "**********" at bounding box center [382, 211] width 251 height 21
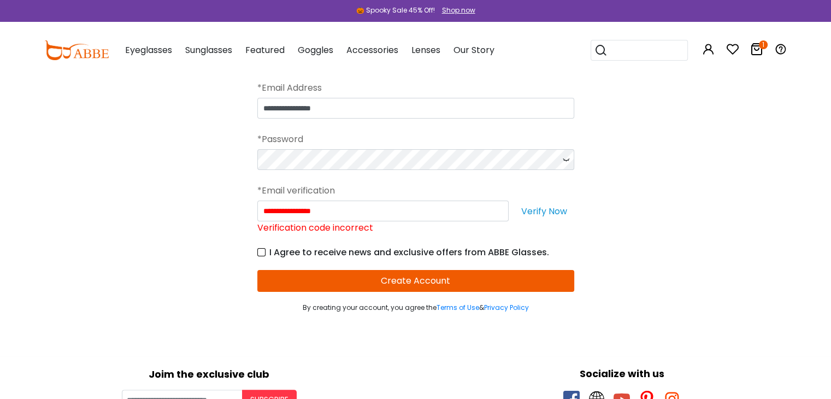
click at [544, 208] on button "Verify Now" at bounding box center [544, 211] width 60 height 21
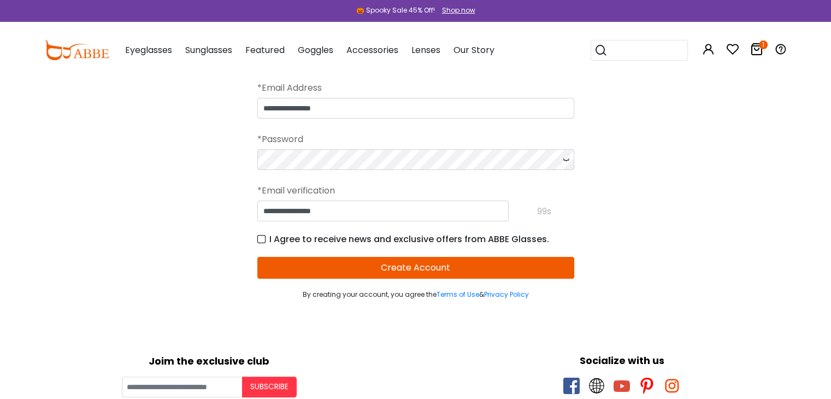
click at [442, 263] on button "Create Account" at bounding box center [415, 268] width 317 height 22
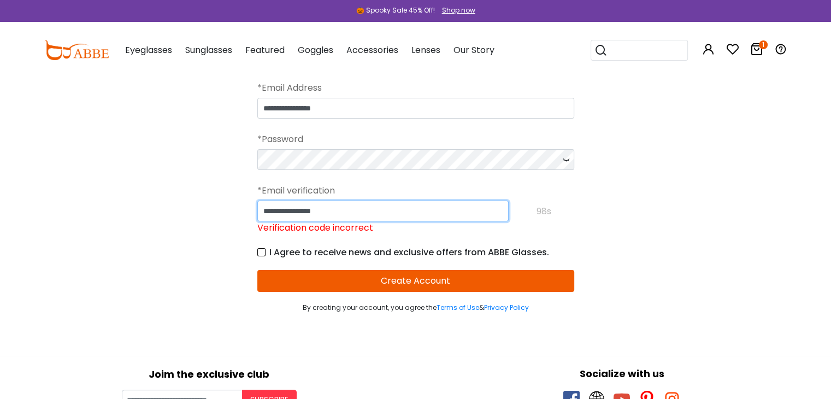
click at [448, 212] on input "**********" at bounding box center [382, 211] width 251 height 21
type input "******"
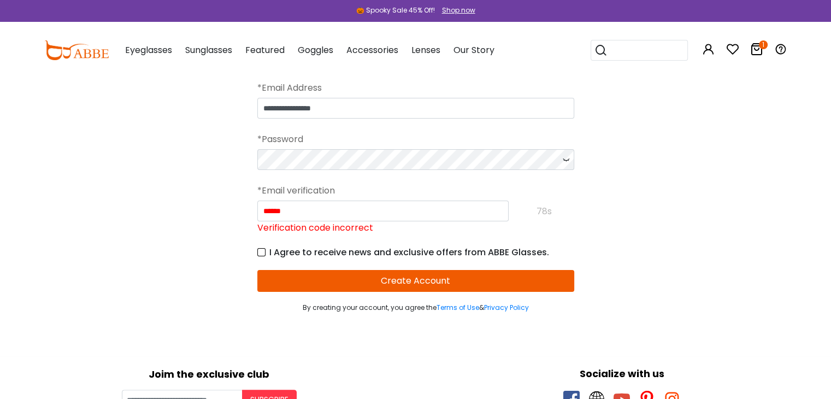
click at [453, 282] on form "**********" at bounding box center [415, 164] width 317 height 297
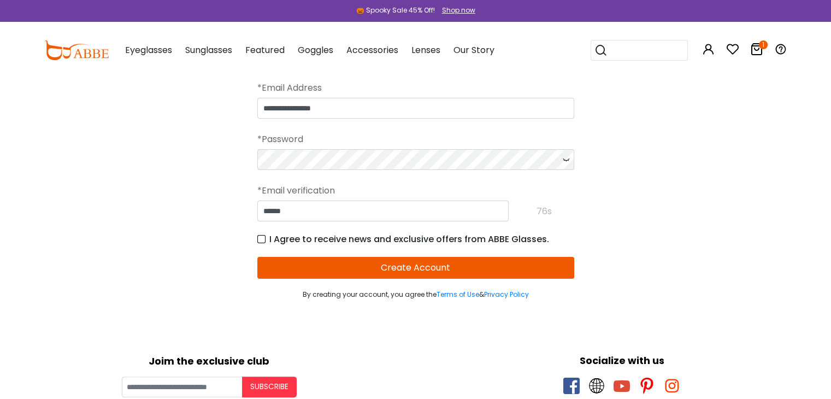
click at [453, 267] on button "Create Account" at bounding box center [415, 268] width 317 height 22
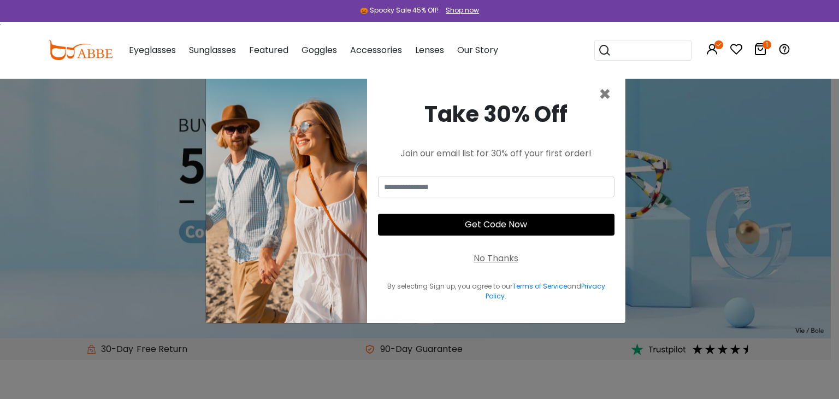
click at [500, 92] on div "Take 30% Off Join our email list for 30% off your first order! Get Code Now No …" at bounding box center [496, 199] width 258 height 247
click at [610, 92] on span "×" at bounding box center [605, 94] width 13 height 28
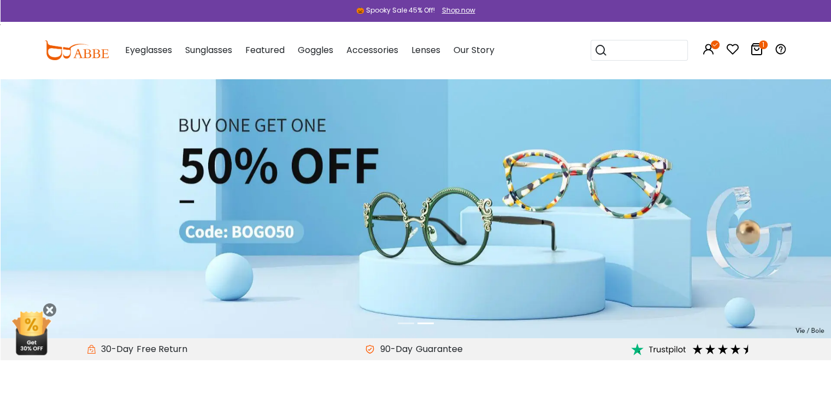
click at [756, 48] on icon at bounding box center [756, 49] width 13 height 13
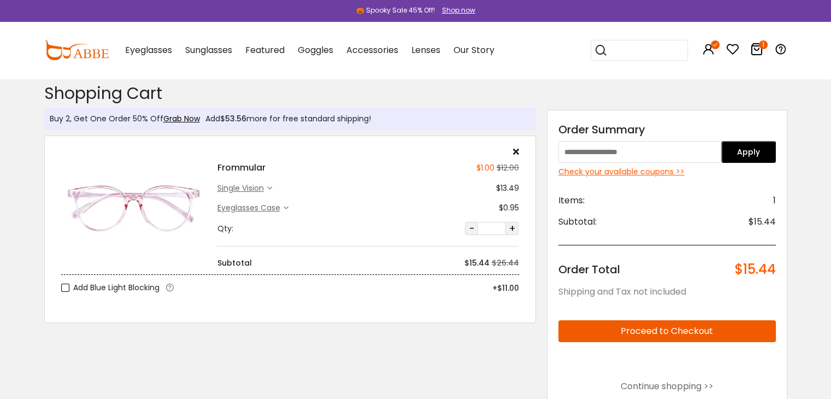
scroll to position [55, 0]
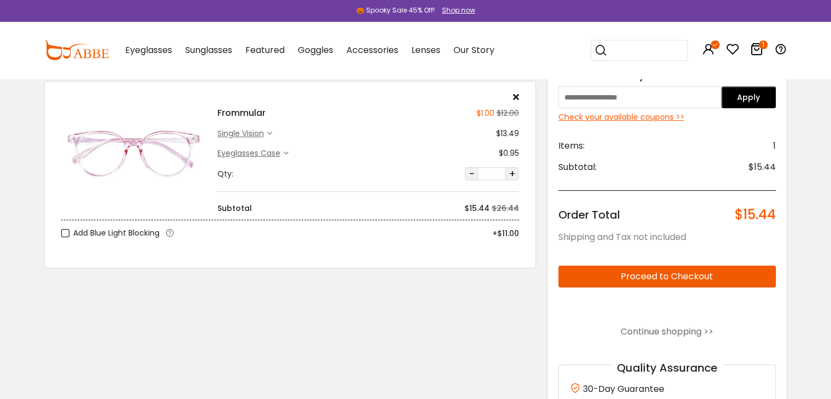
click at [637, 280] on button "Proceed to Checkout" at bounding box center [666, 277] width 217 height 22
